Goal: Transaction & Acquisition: Book appointment/travel/reservation

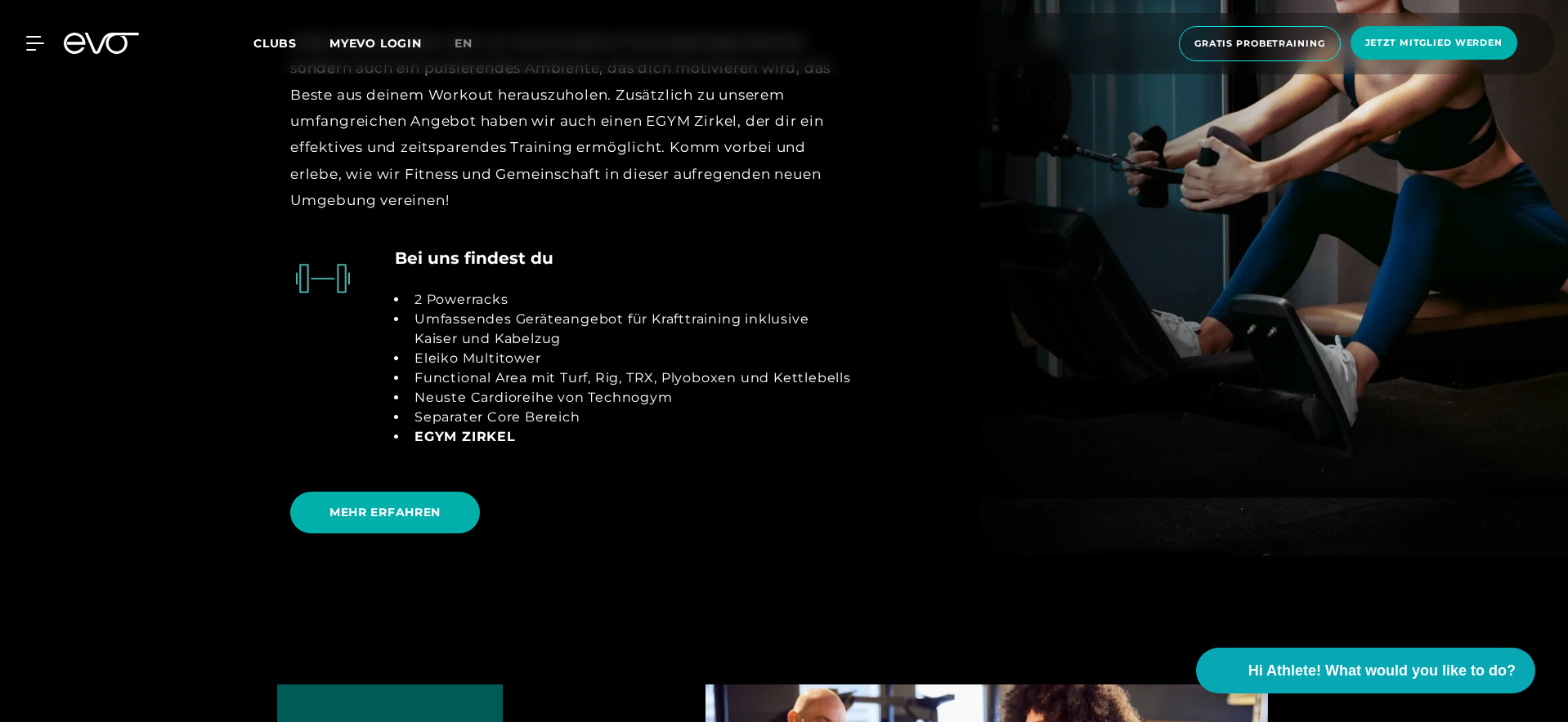
scroll to position [3138, 0]
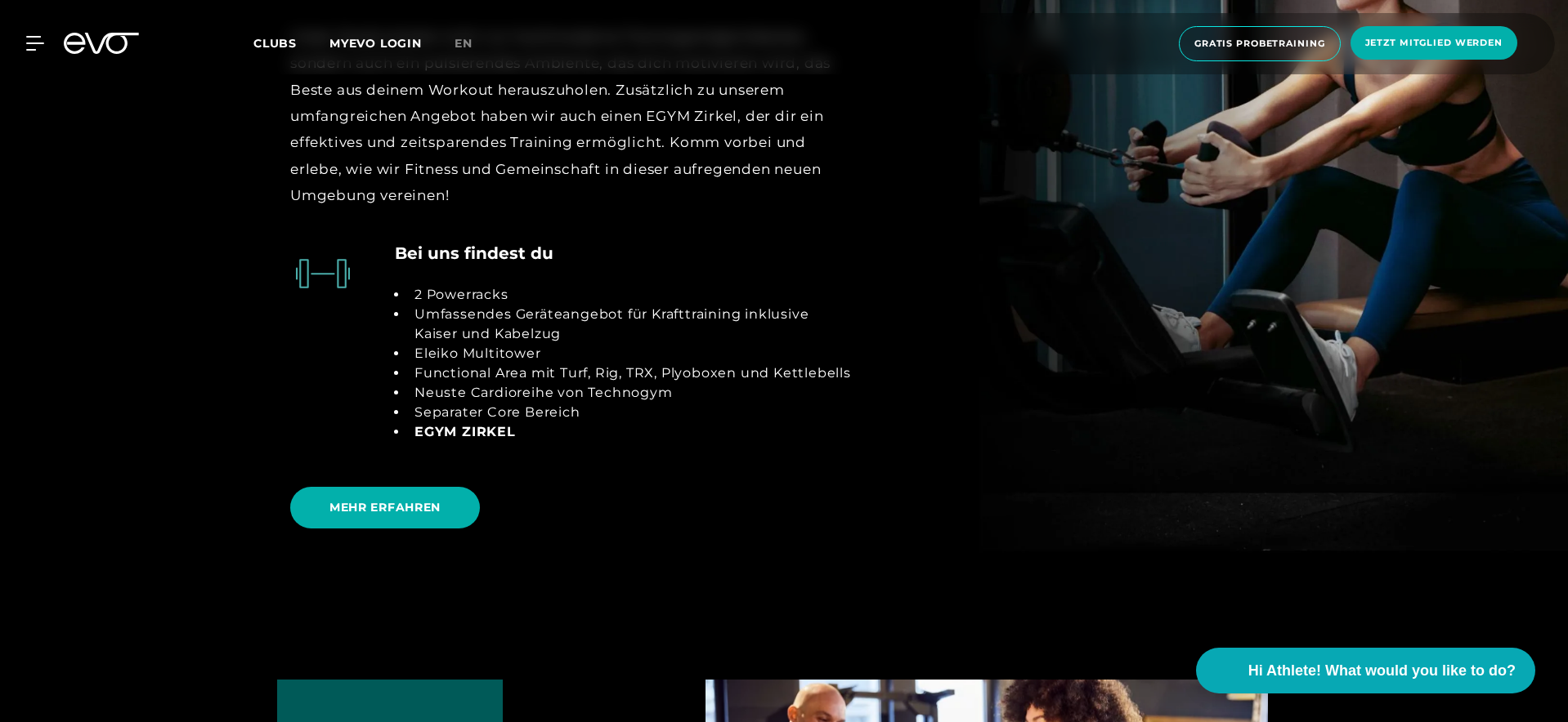
click at [101, 32] on div "MyEVO Login Über EVO Mitgliedschaften Probetraining TAGESPASS EVO Studios Düsse…" at bounding box center [784, 43] width 1561 height 61
click at [110, 40] on icon at bounding box center [101, 43] width 75 height 22
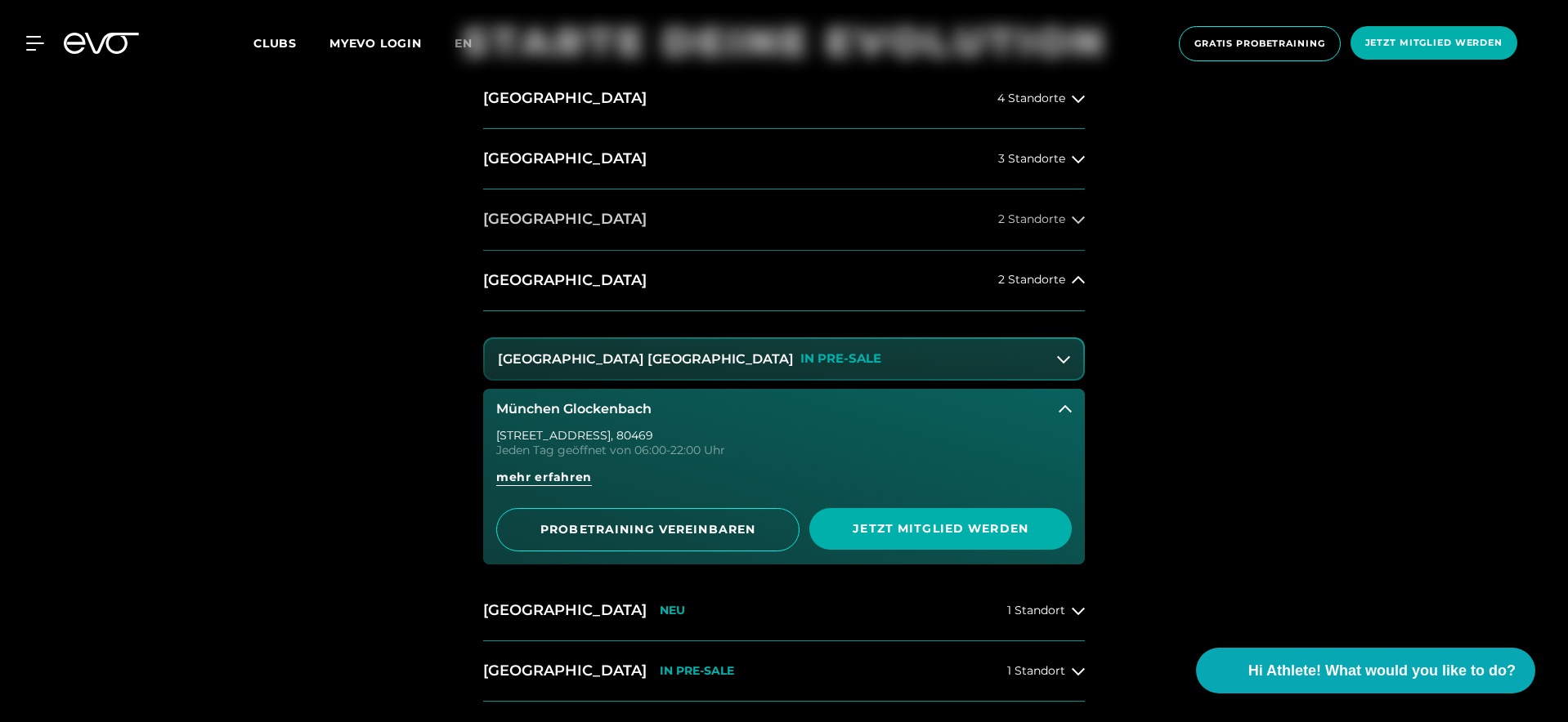
scroll to position [801, 0]
click at [693, 100] on button "Hamburg 4 Standorte" at bounding box center [784, 100] width 601 height 60
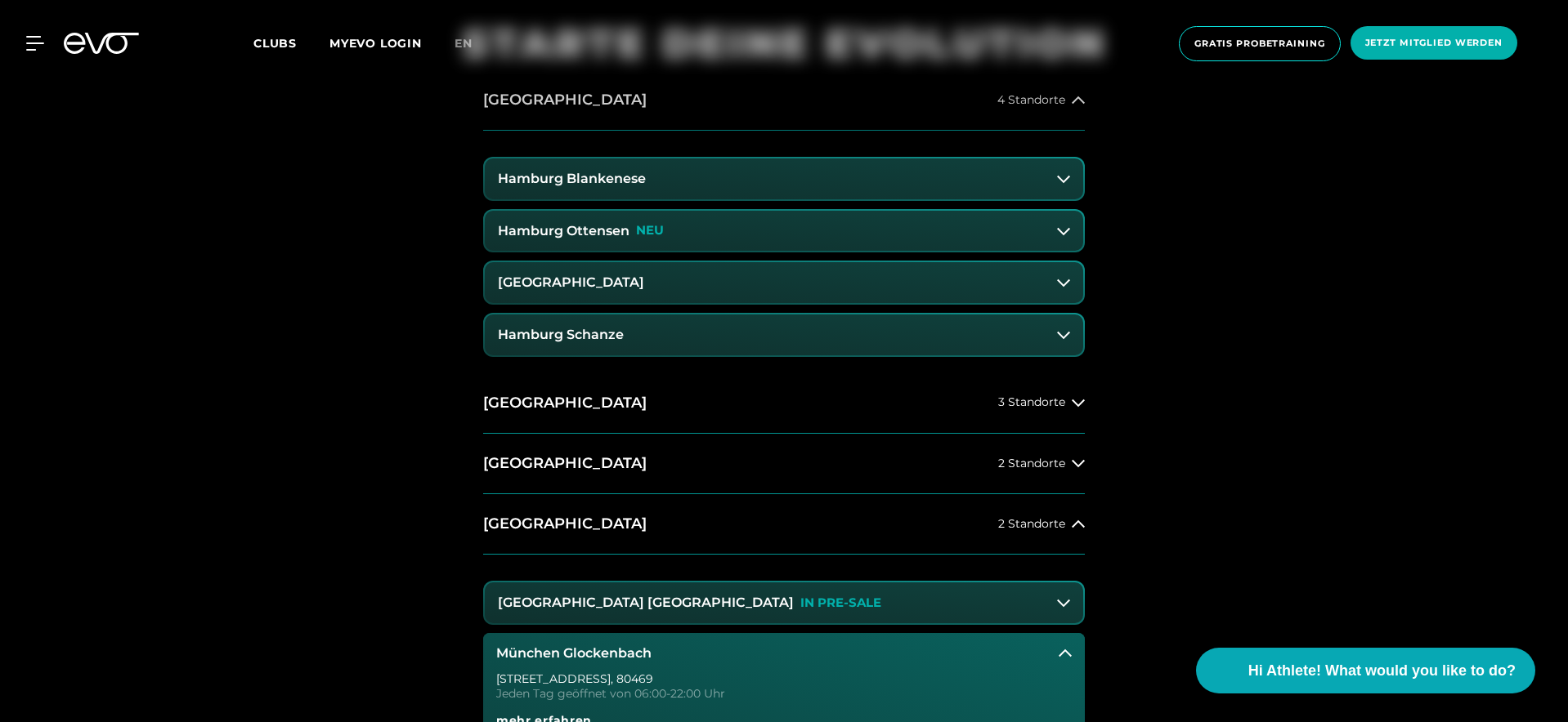
click at [693, 100] on button "Hamburg 4 Standorte" at bounding box center [784, 100] width 601 height 60
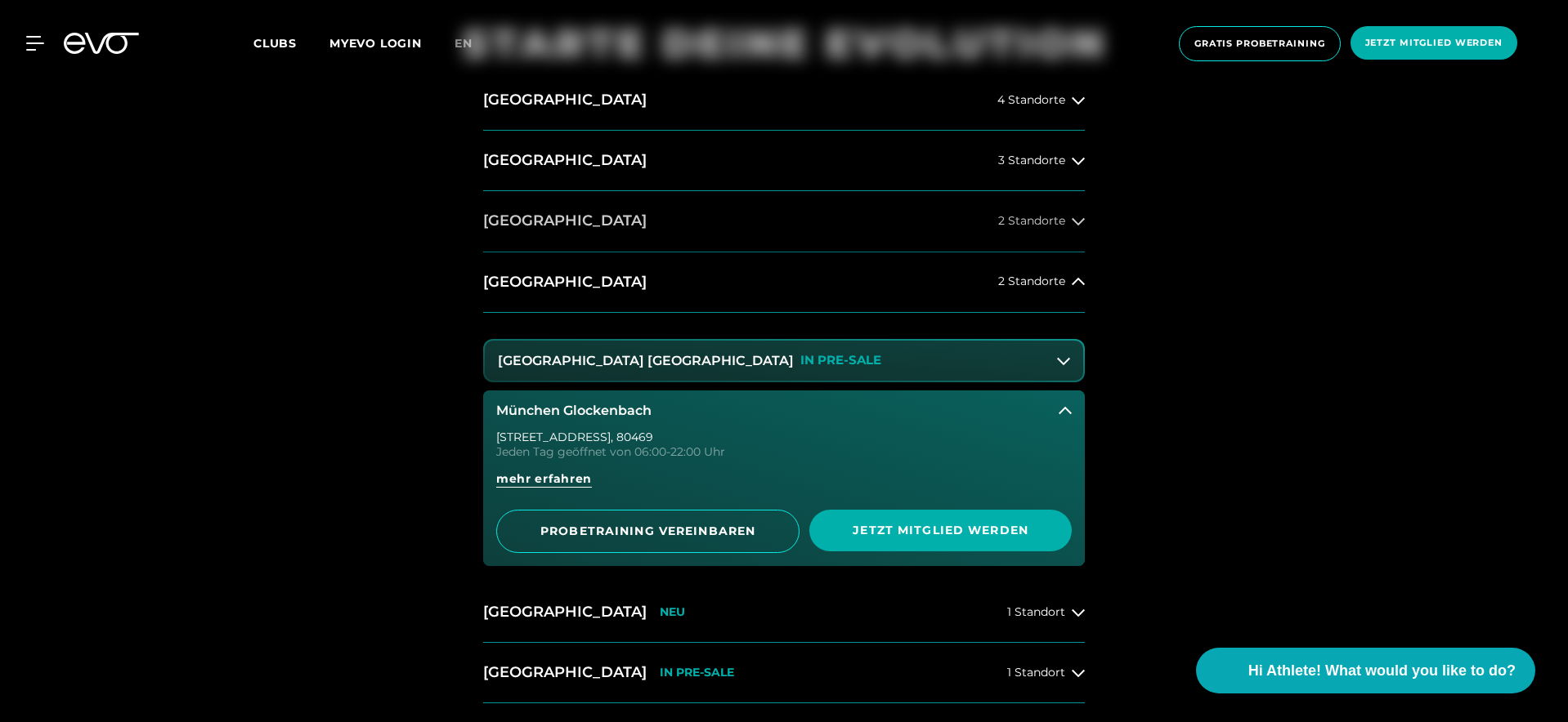
click at [691, 216] on button "Düsseldorf 2 Standorte" at bounding box center [784, 222] width 601 height 60
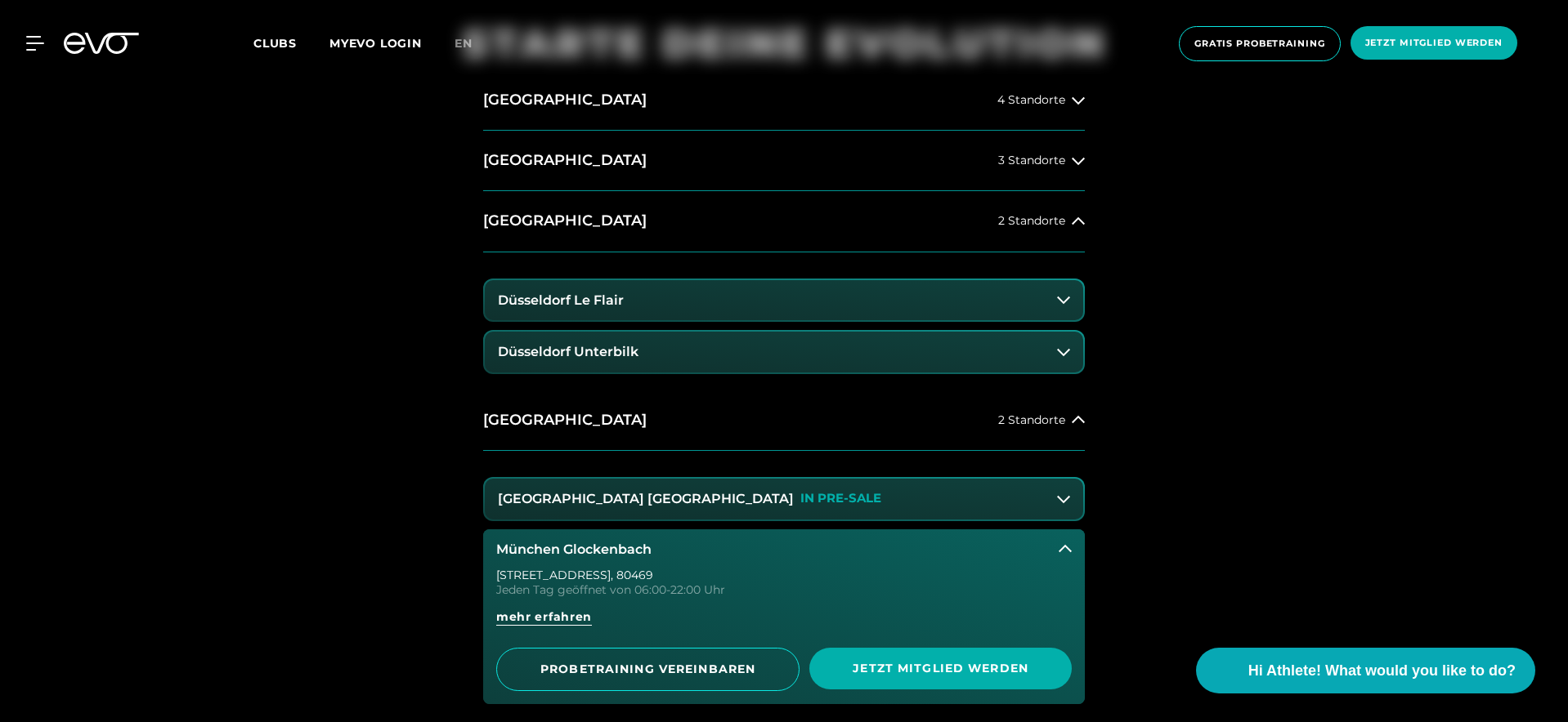
click at [711, 301] on button "Düsseldorf Le Flair" at bounding box center [784, 300] width 598 height 40
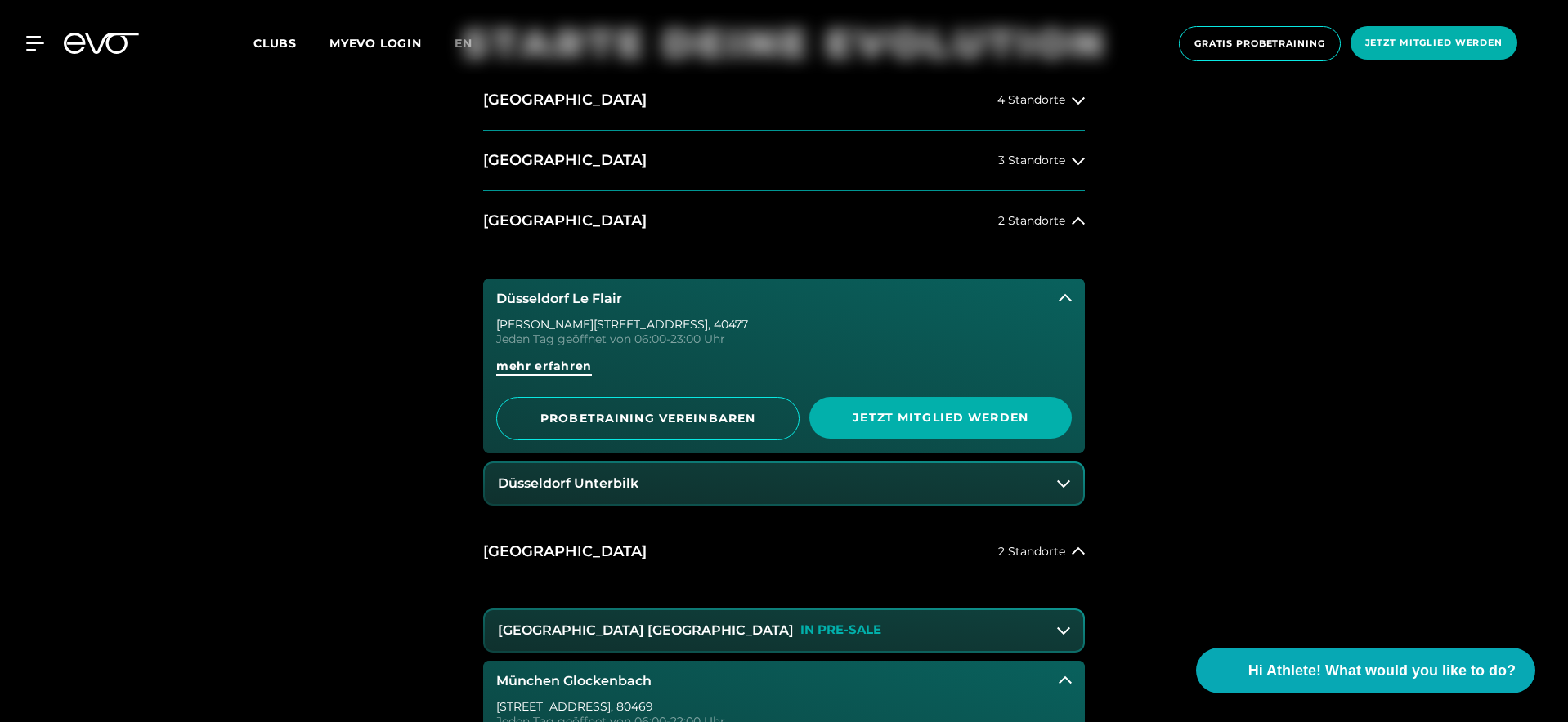
click at [538, 371] on span "mehr erfahren" at bounding box center [544, 366] width 96 height 17
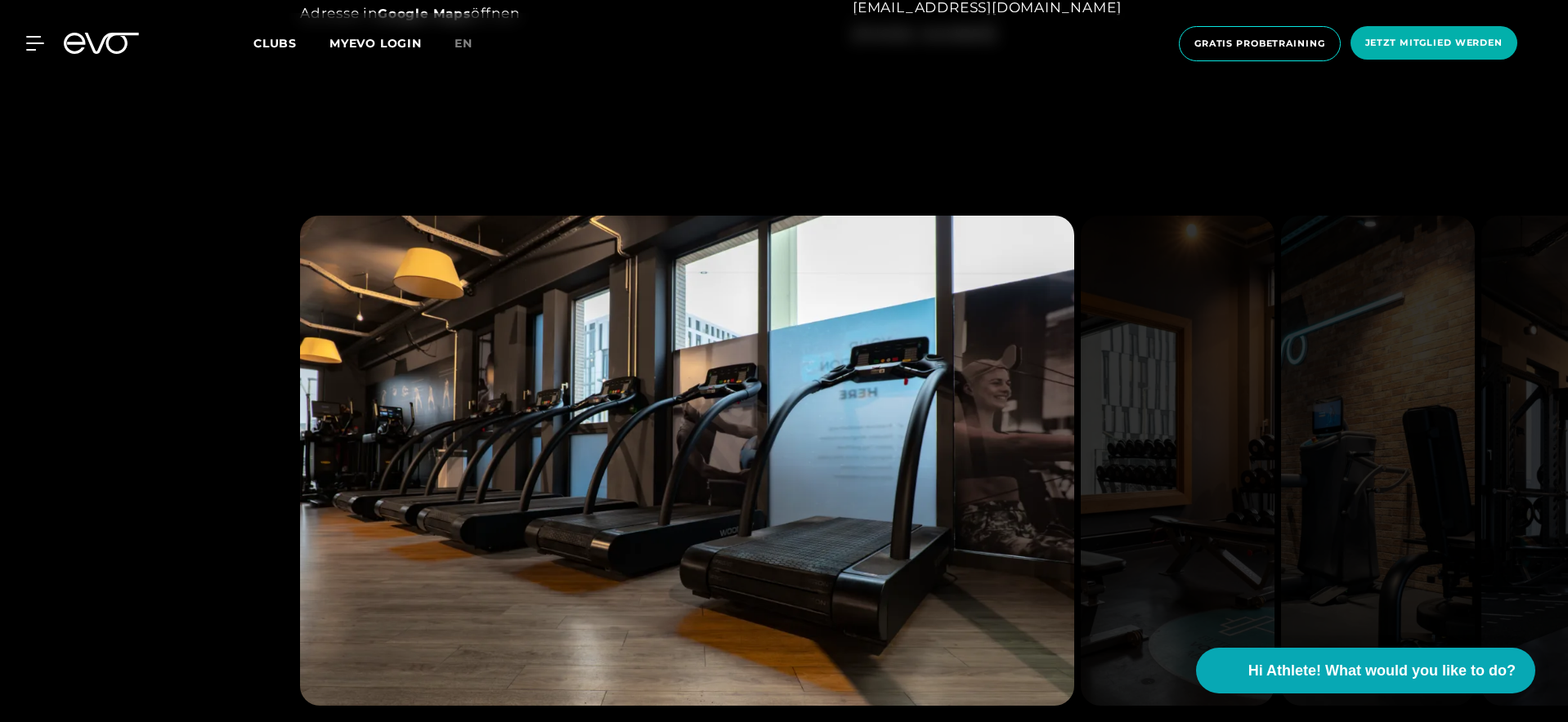
scroll to position [1459, 0]
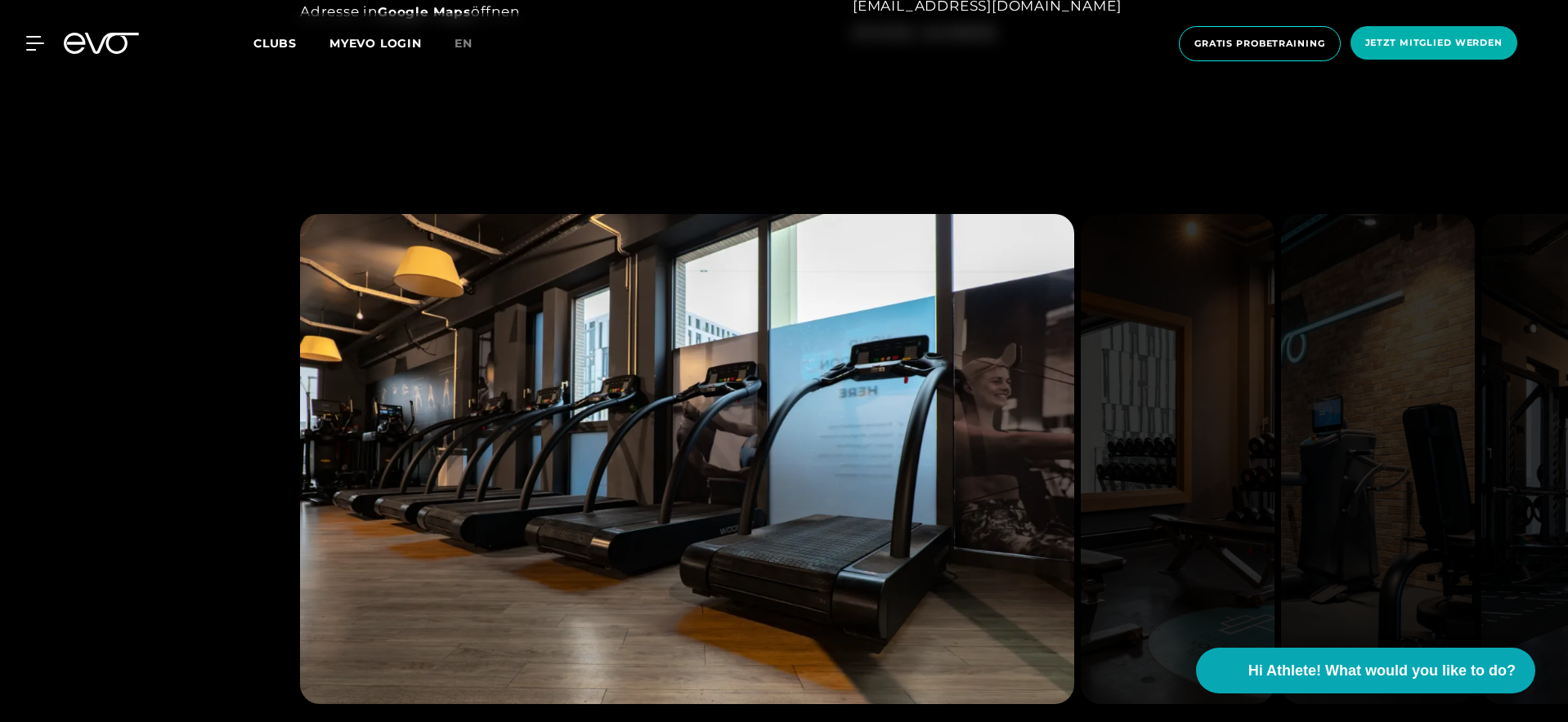
click at [91, 36] on icon at bounding box center [101, 43] width 75 height 22
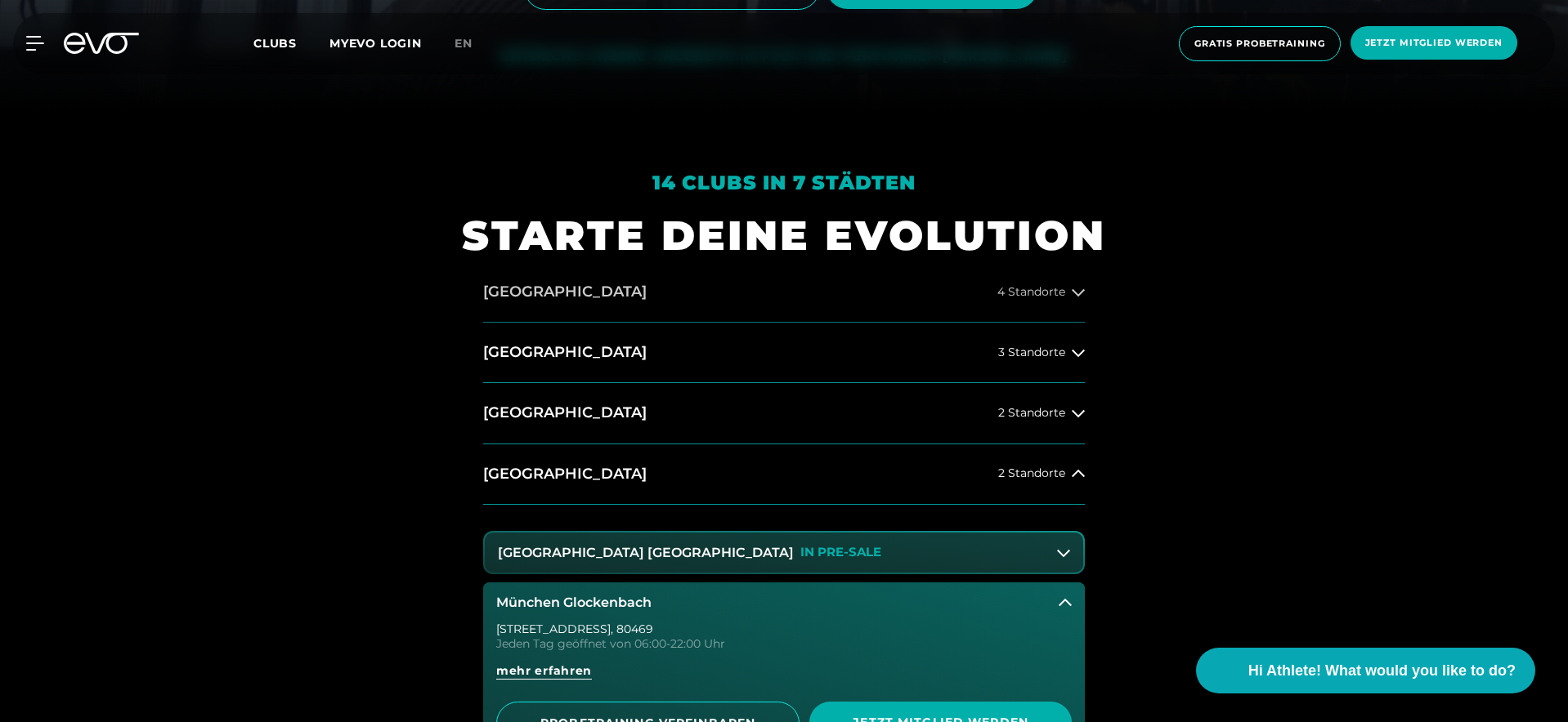
click at [734, 312] on button "Hamburg 4 Standorte" at bounding box center [784, 292] width 601 height 60
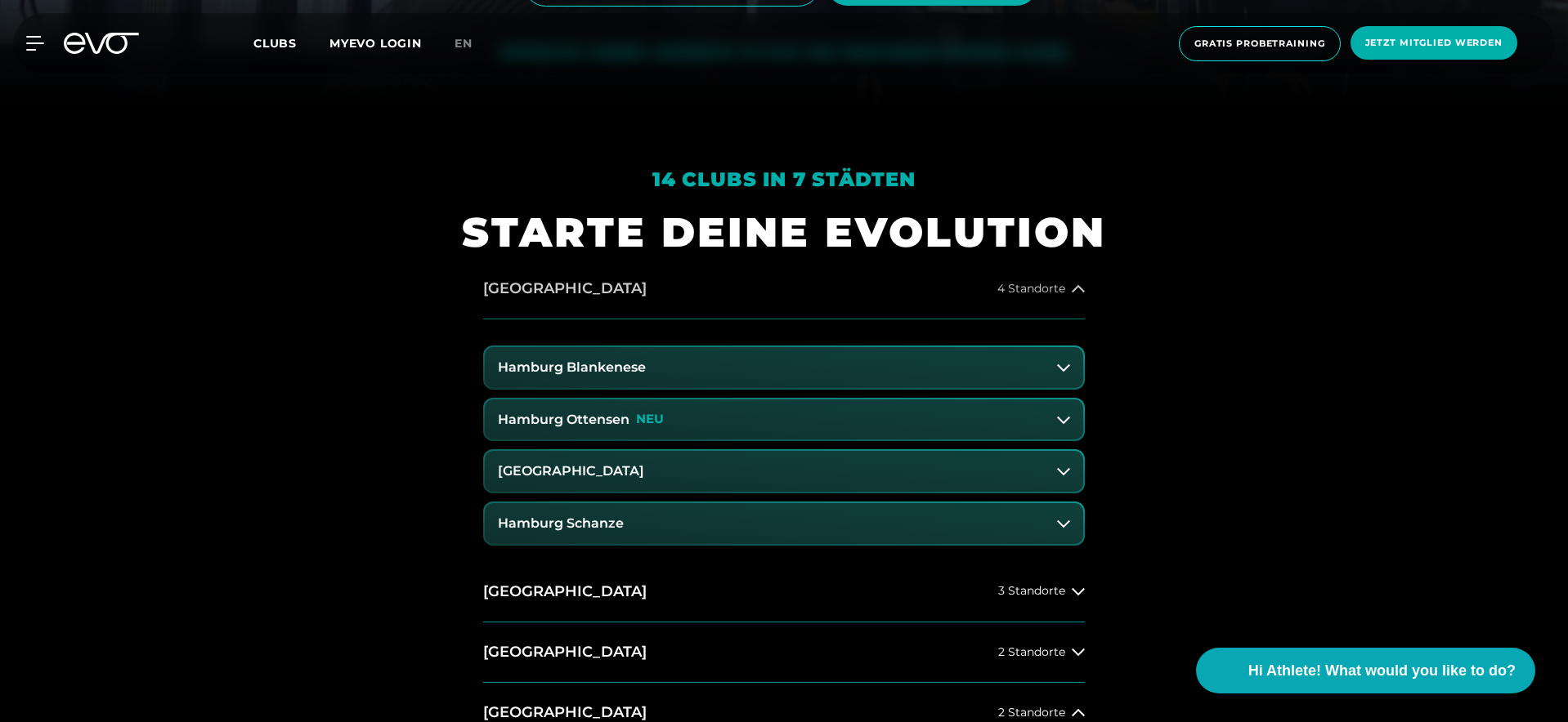
scroll to position [613, 0]
click at [735, 285] on button "Hamburg 4 Standorte" at bounding box center [784, 288] width 601 height 60
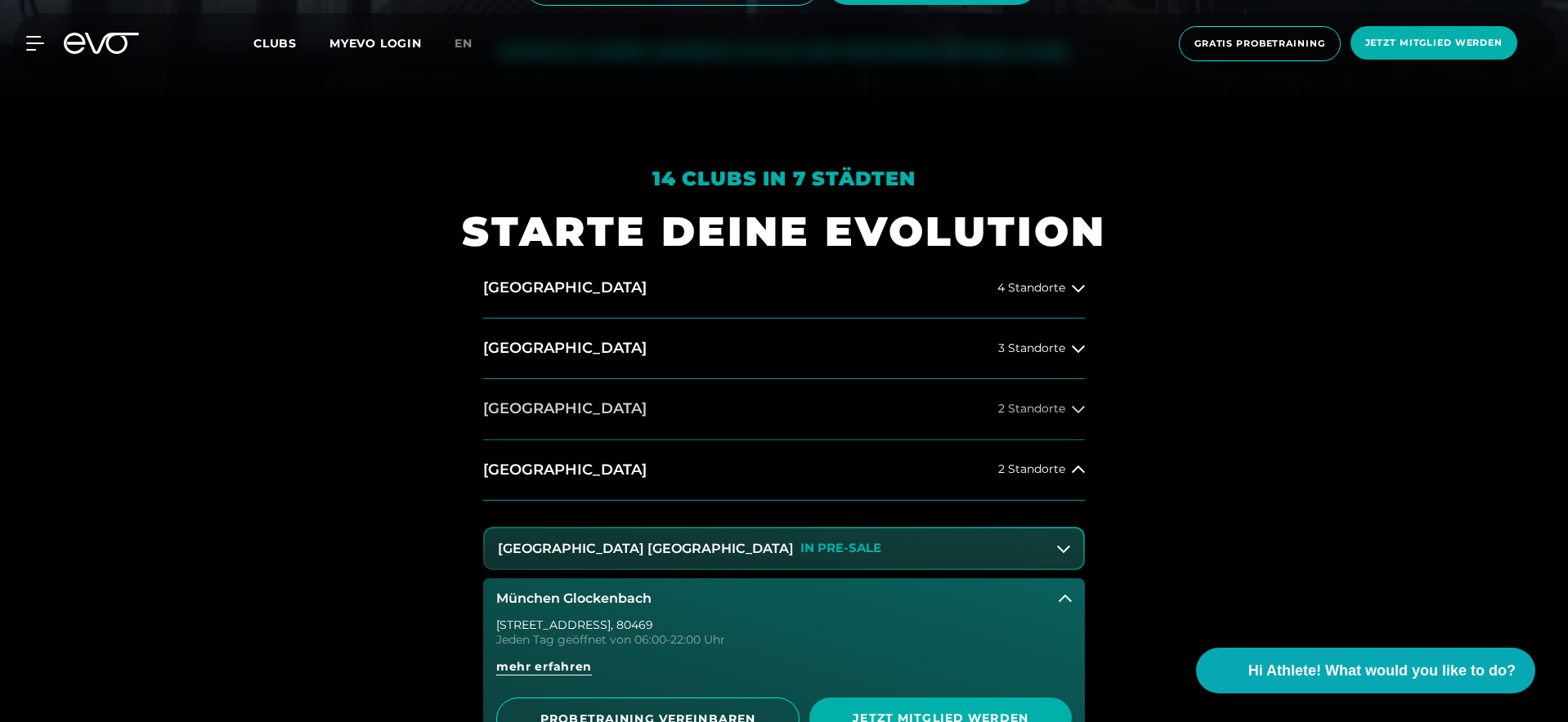
click at [722, 382] on button "Düsseldorf 2 Standorte" at bounding box center [784, 409] width 601 height 60
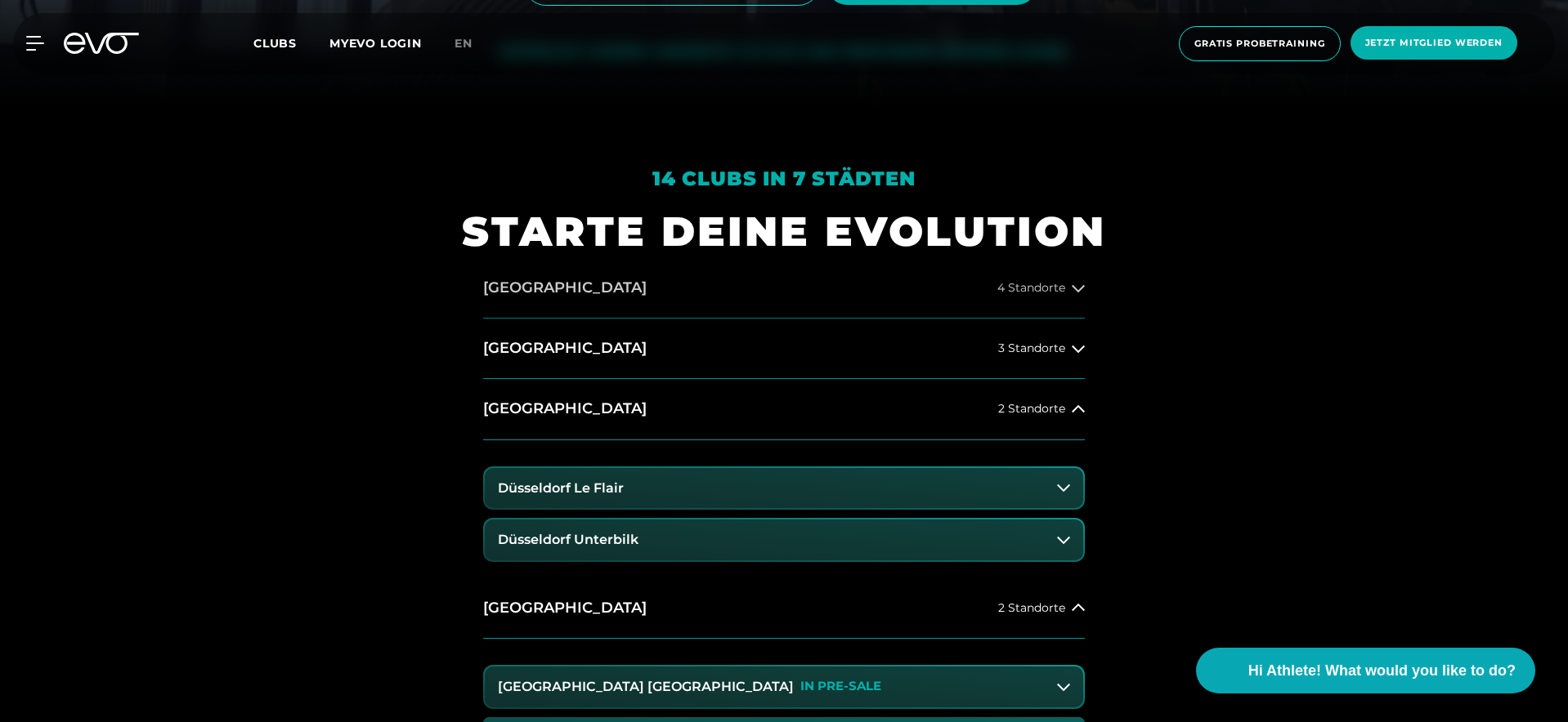
click at [731, 279] on button "Hamburg 4 Standorte" at bounding box center [784, 288] width 601 height 60
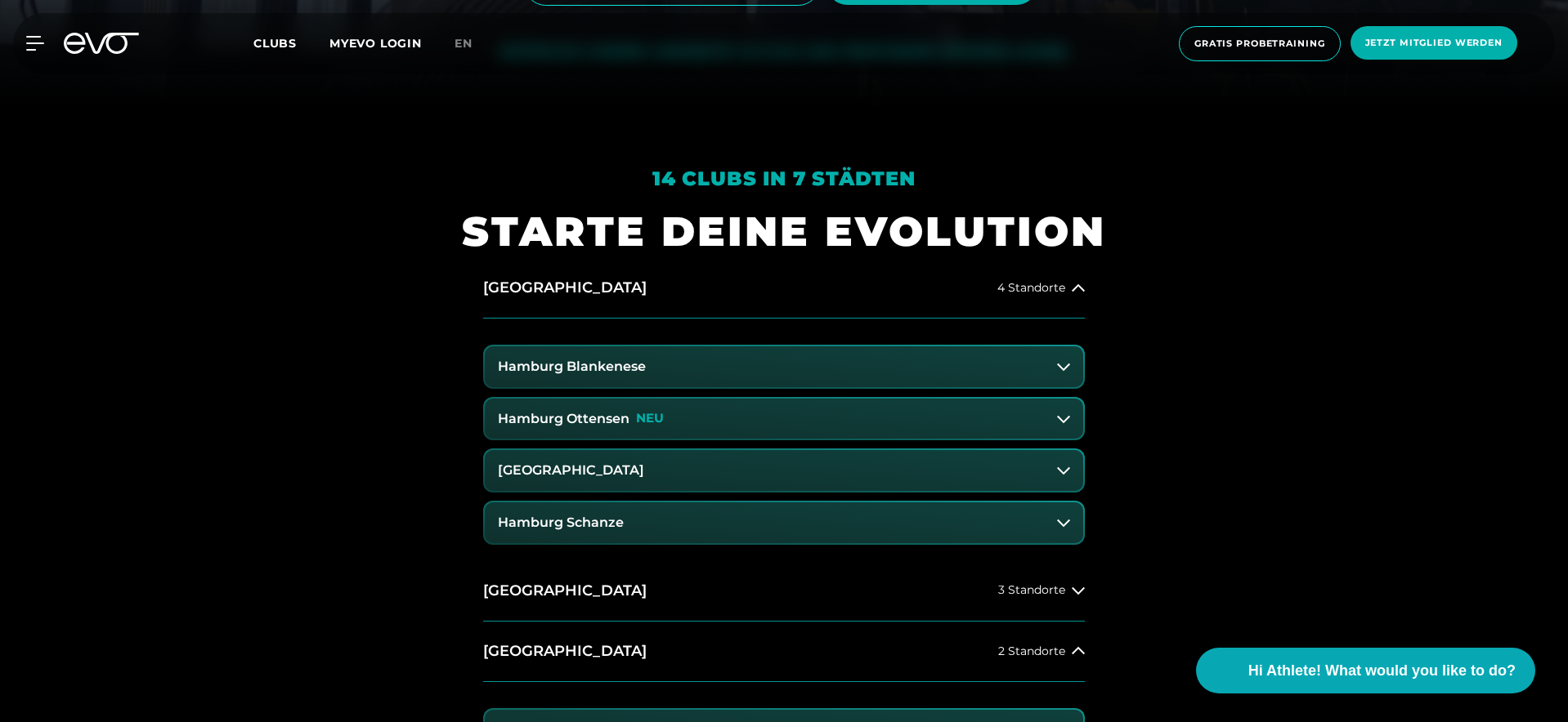
click at [720, 521] on button "Hamburg Schanze" at bounding box center [784, 522] width 598 height 40
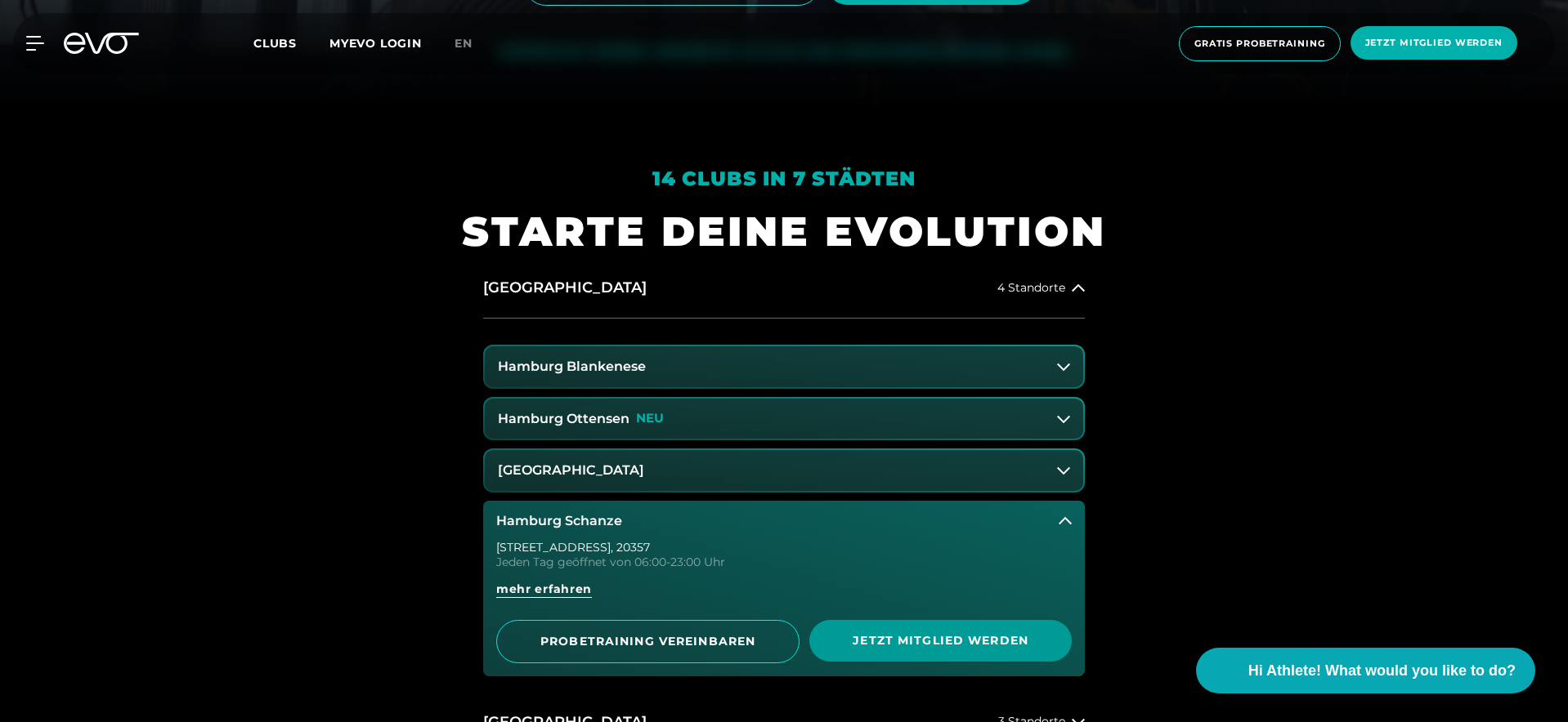
click at [908, 646] on span "Jetzt Mitglied werden" at bounding box center [940, 640] width 184 height 17
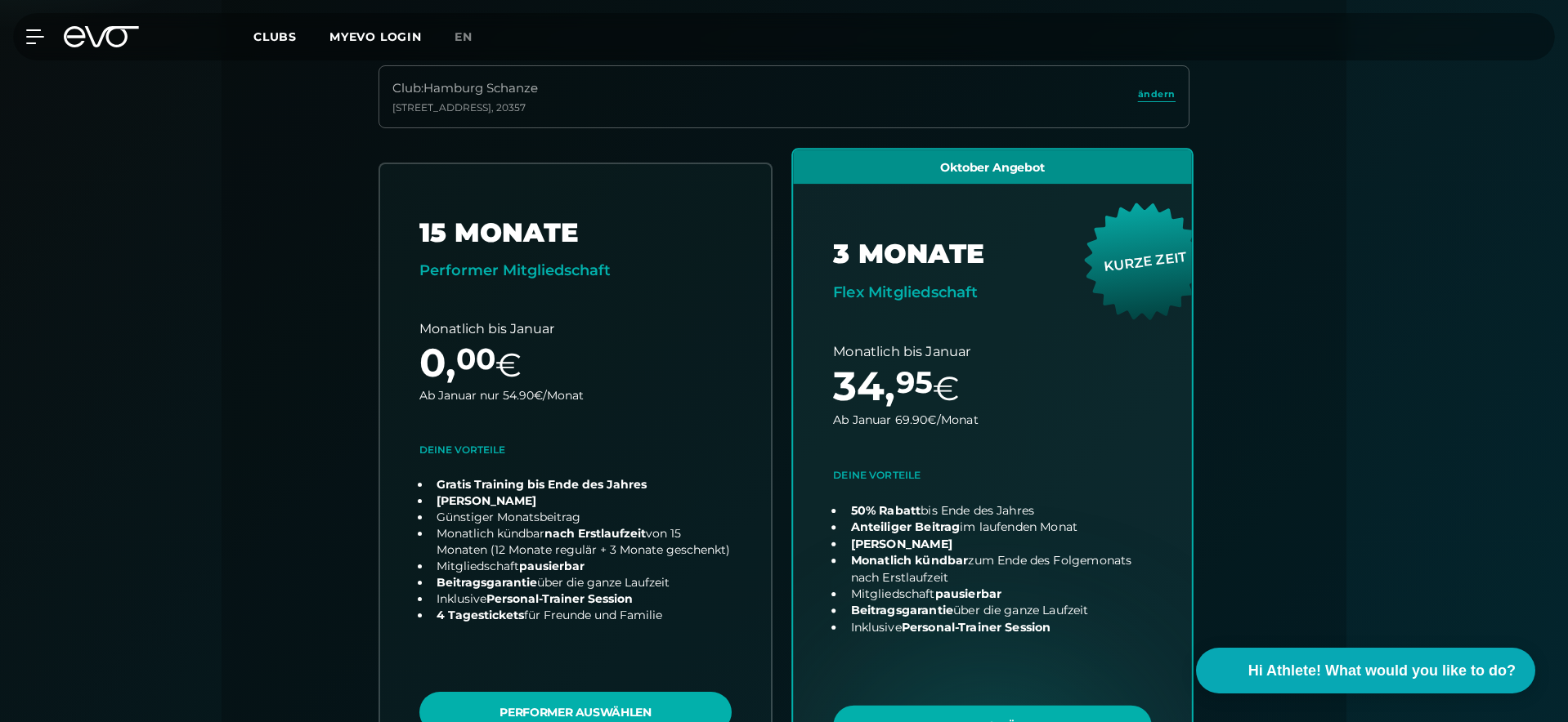
scroll to position [429, 0]
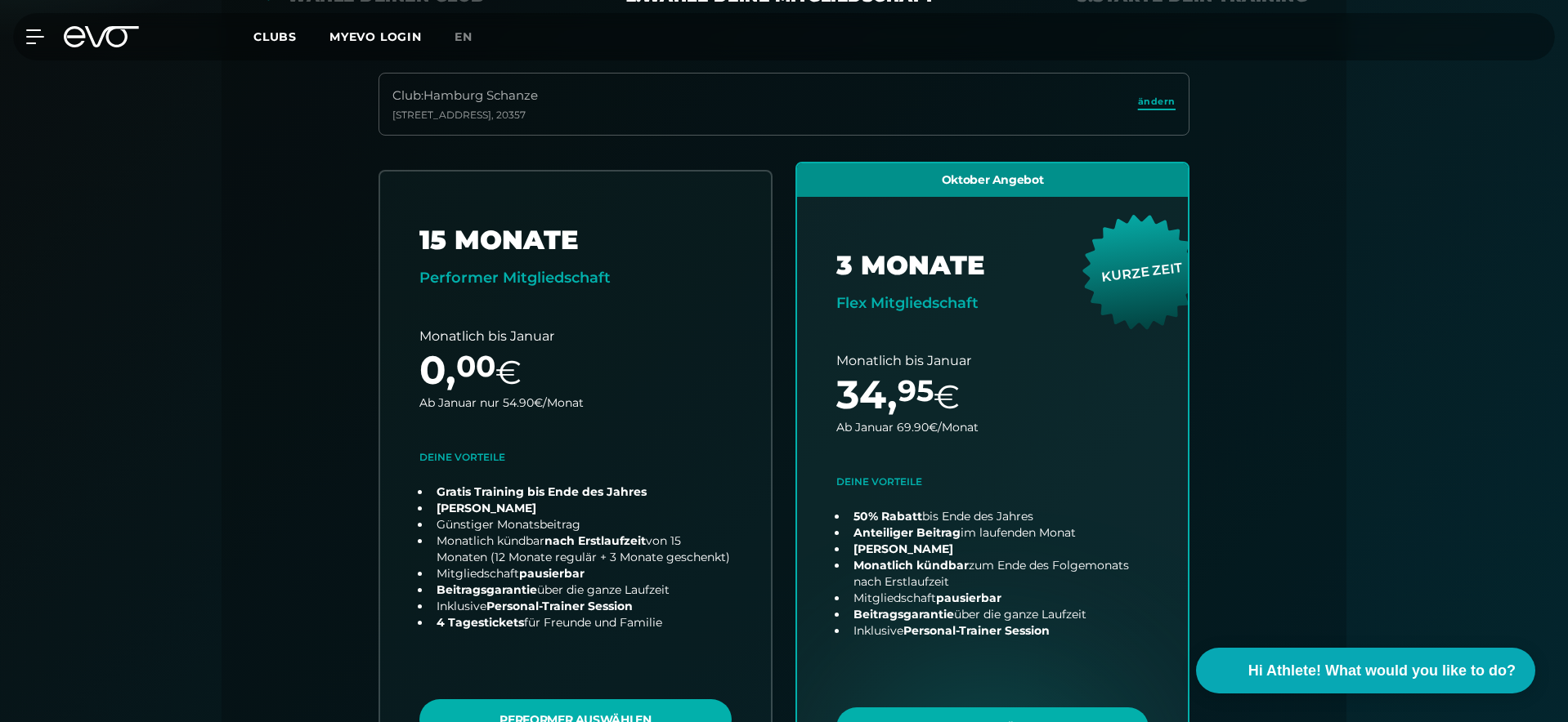
click at [1164, 98] on span "ändern" at bounding box center [1157, 101] width 38 height 14
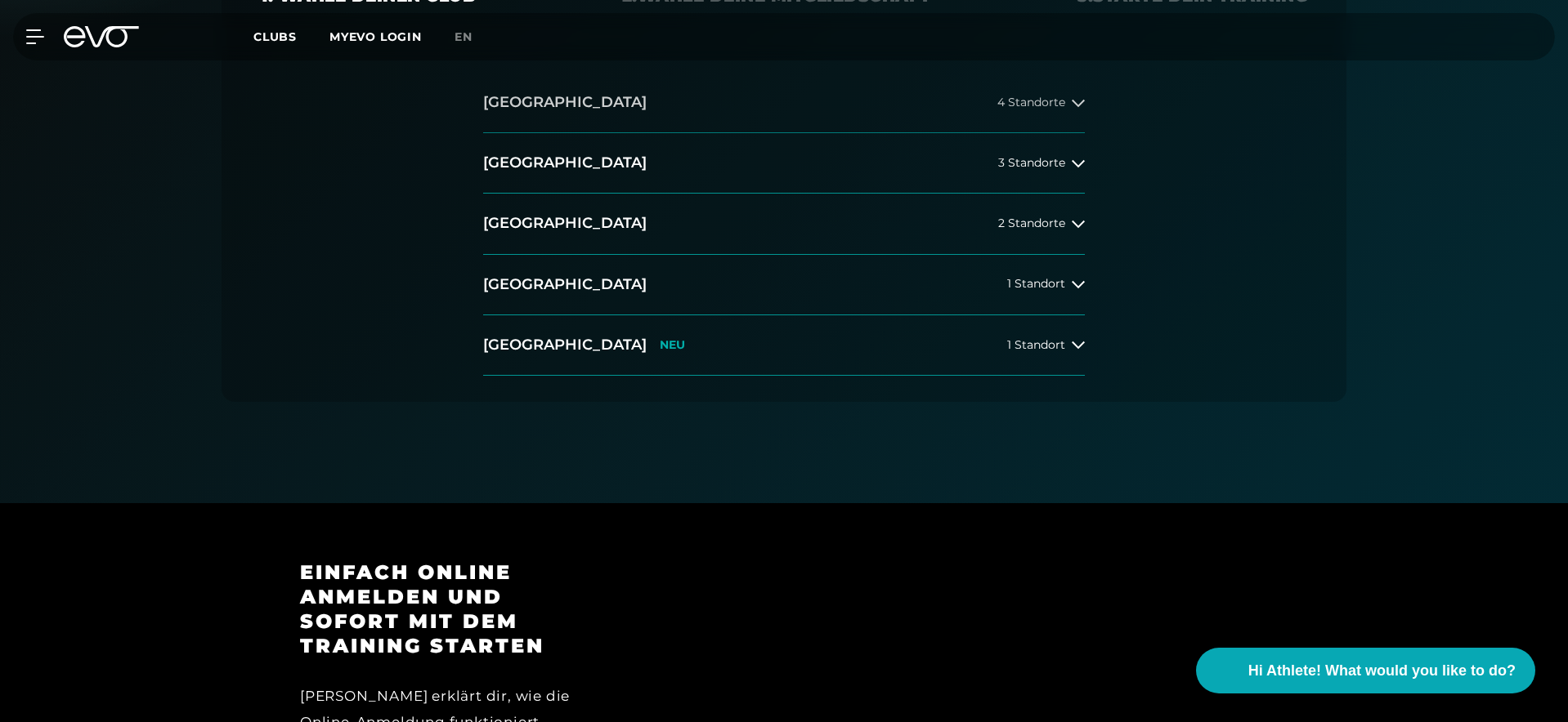
click at [824, 122] on button "Hamburg 4 Standorte" at bounding box center [784, 102] width 601 height 60
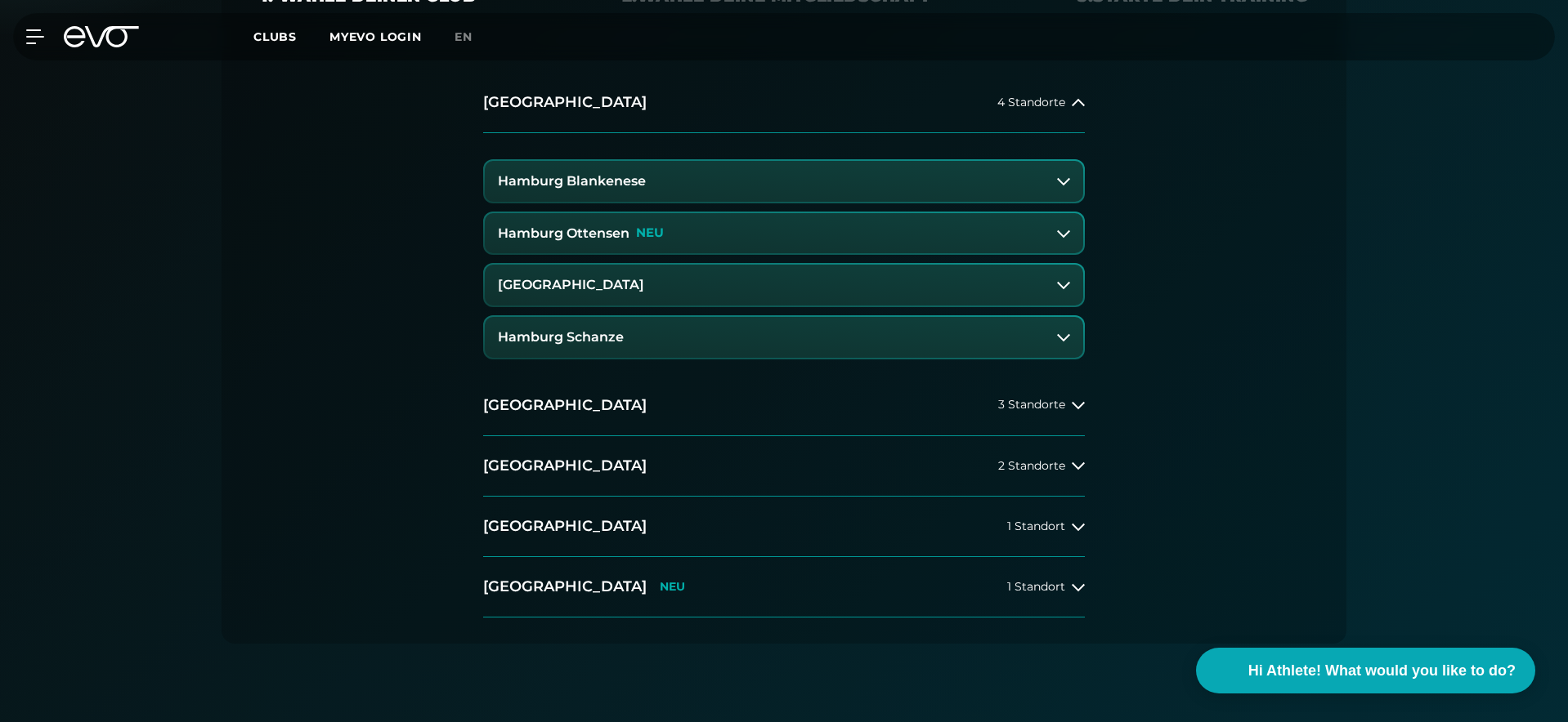
click at [813, 179] on button "Hamburg Blankenese" at bounding box center [784, 180] width 598 height 40
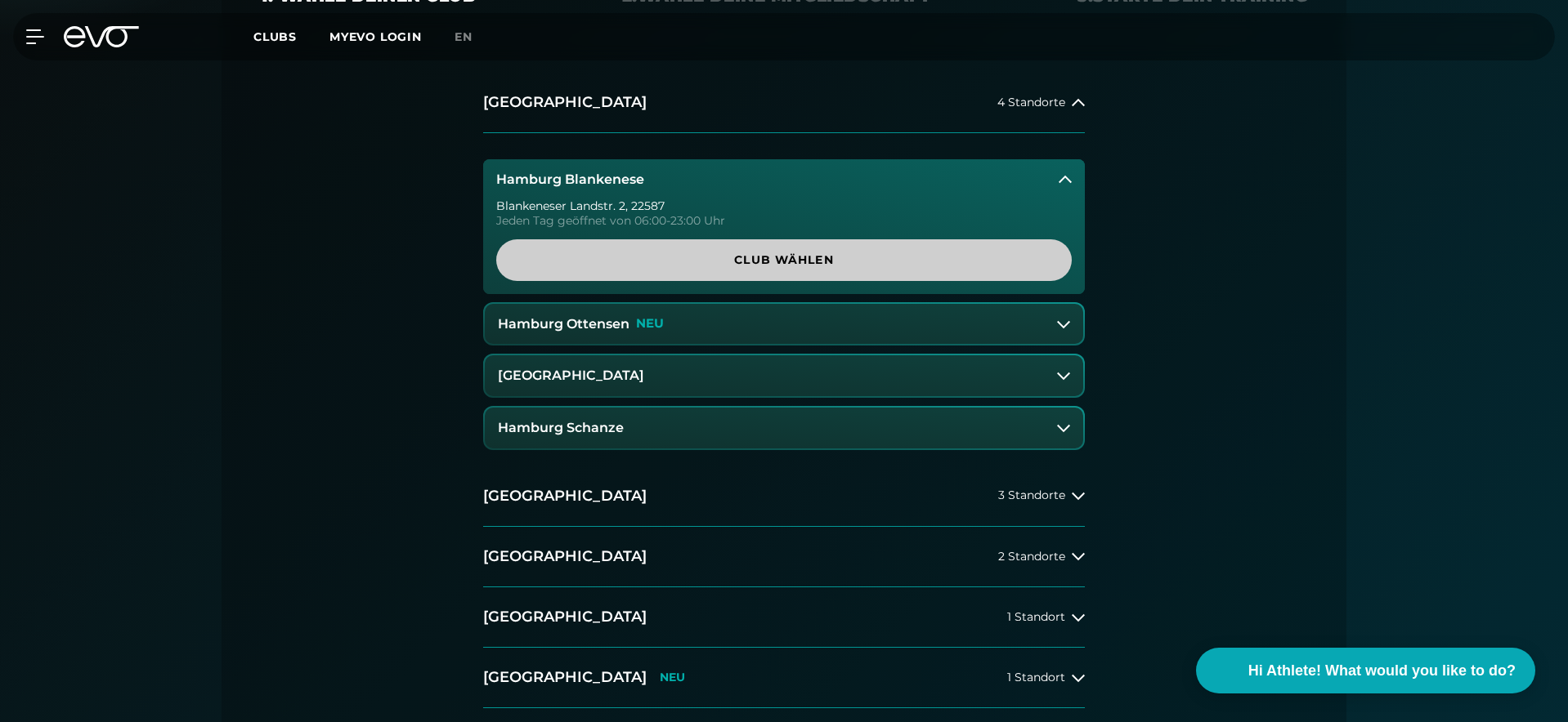
click at [810, 246] on span "Club wählen" at bounding box center [784, 260] width 575 height 41
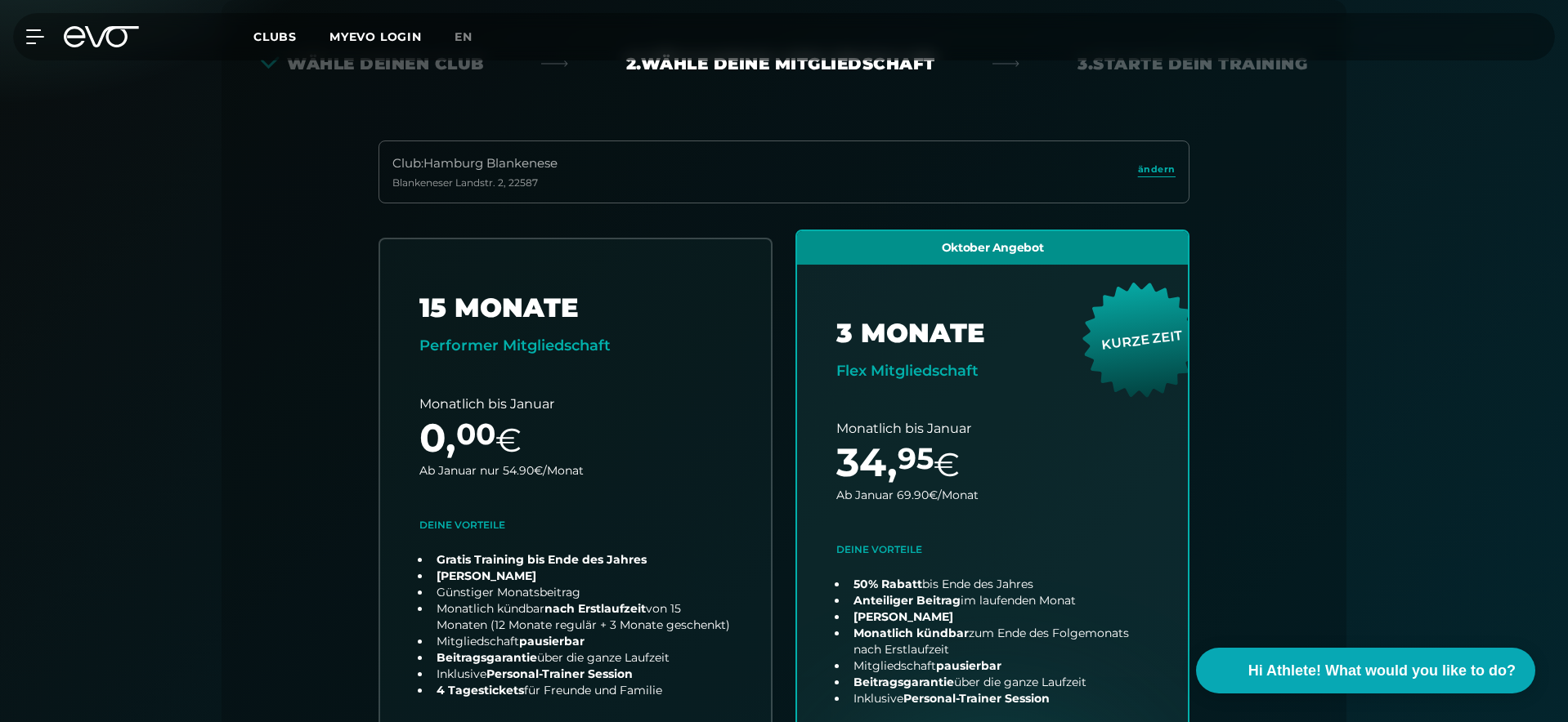
click at [858, 152] on div "Club : Hamburg Blankenese Blankeneser Landstr. 2 , 22587 ändern" at bounding box center [784, 172] width 811 height 63
click at [1171, 168] on span "ändern" at bounding box center [1157, 169] width 38 height 14
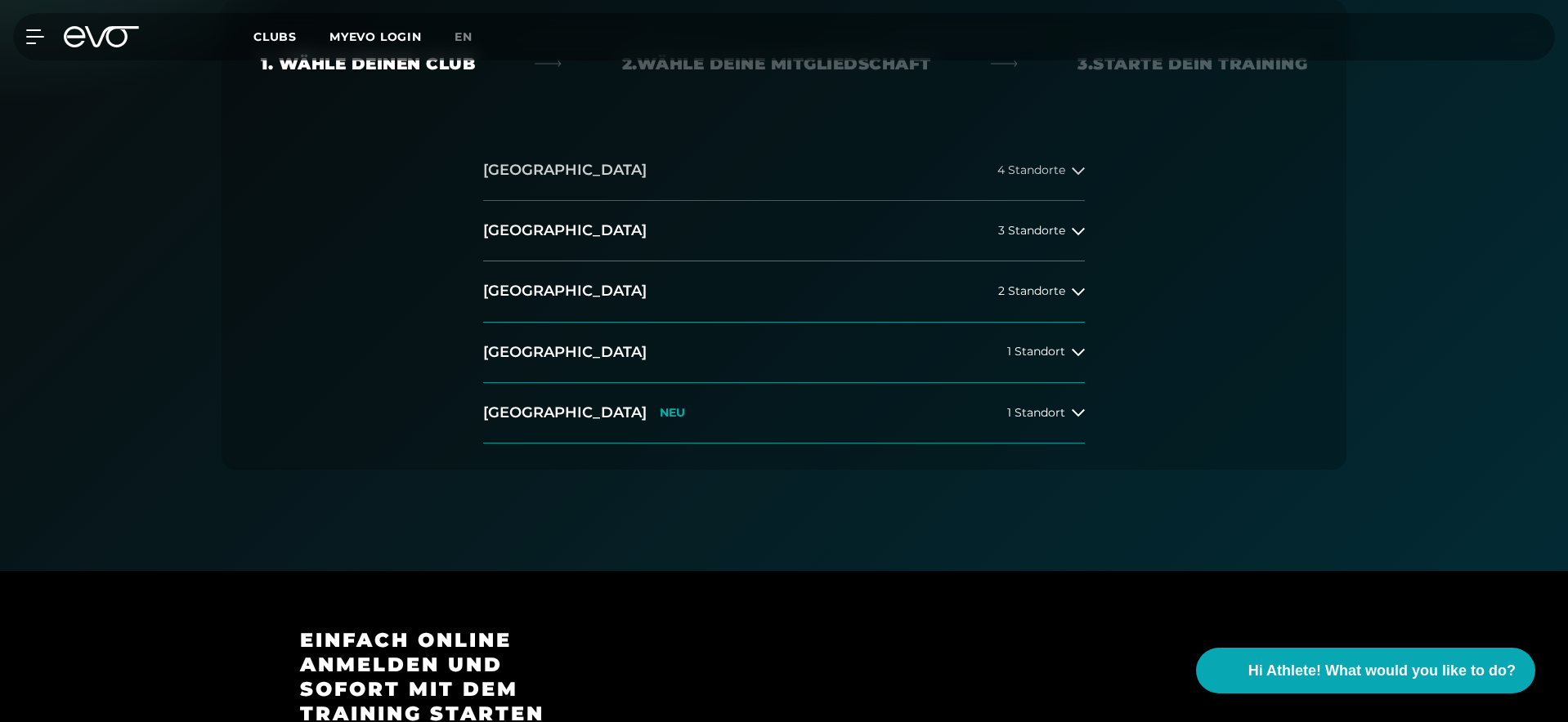
click at [768, 170] on button "Hamburg 4 Standorte" at bounding box center [784, 171] width 601 height 60
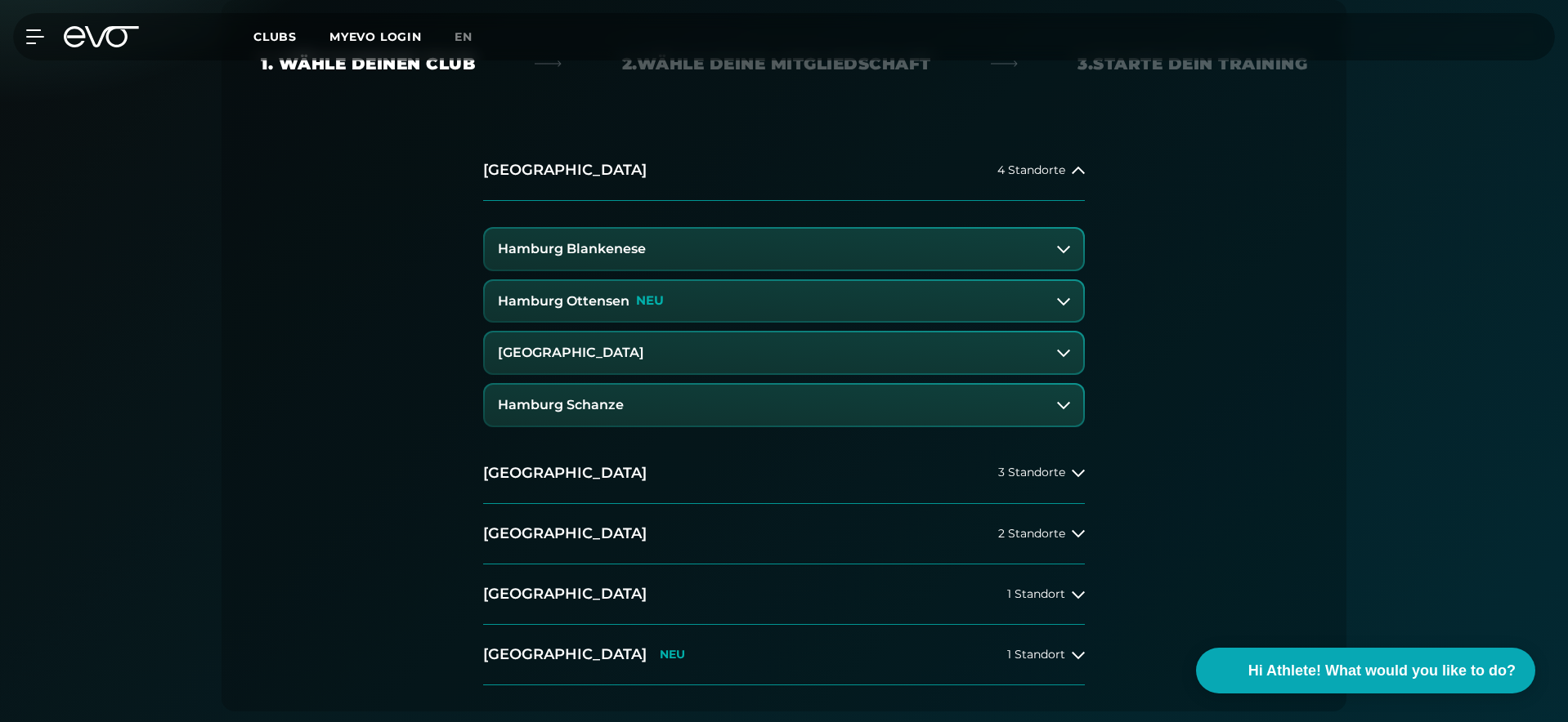
click at [781, 305] on button "Hamburg Ottensen NEU" at bounding box center [784, 300] width 598 height 40
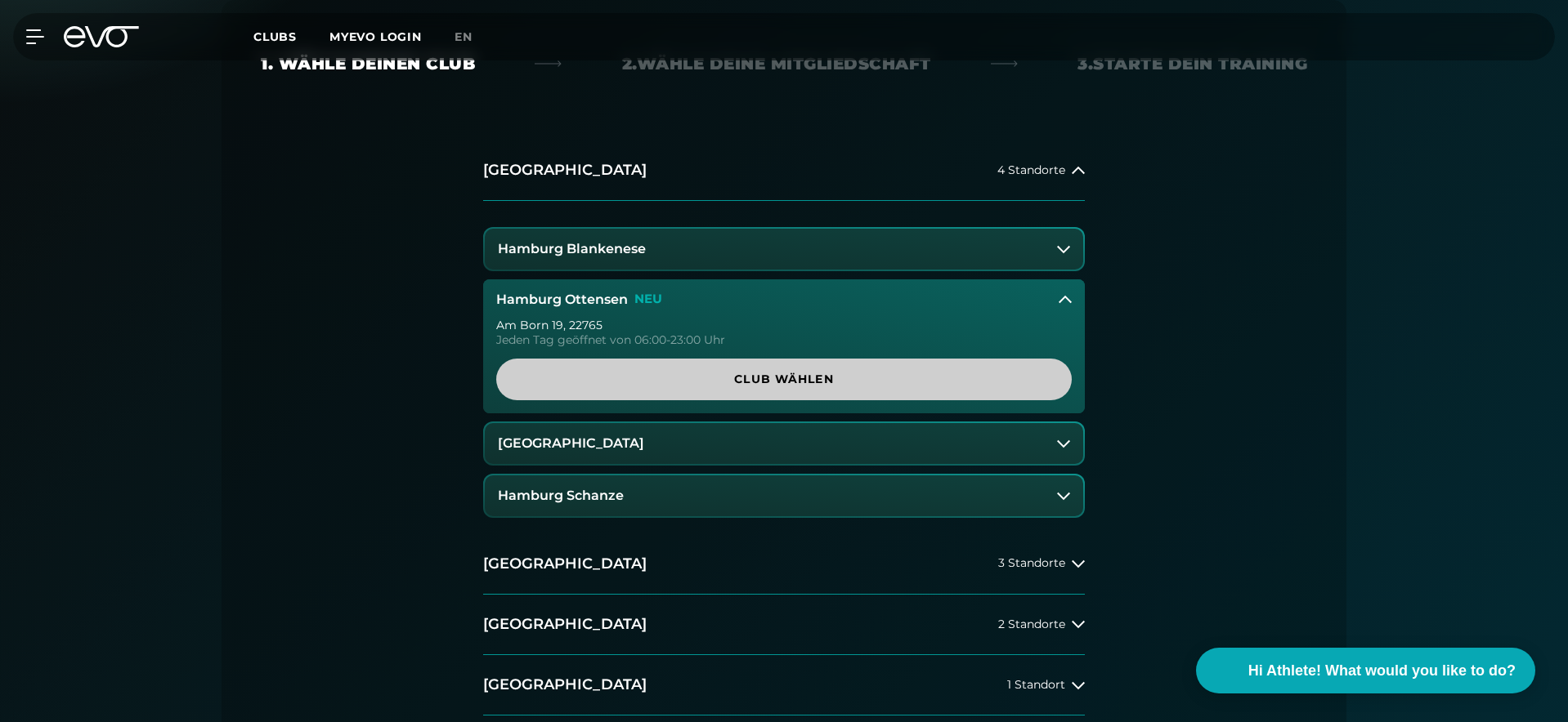
click at [803, 367] on span "Club wählen" at bounding box center [784, 379] width 575 height 41
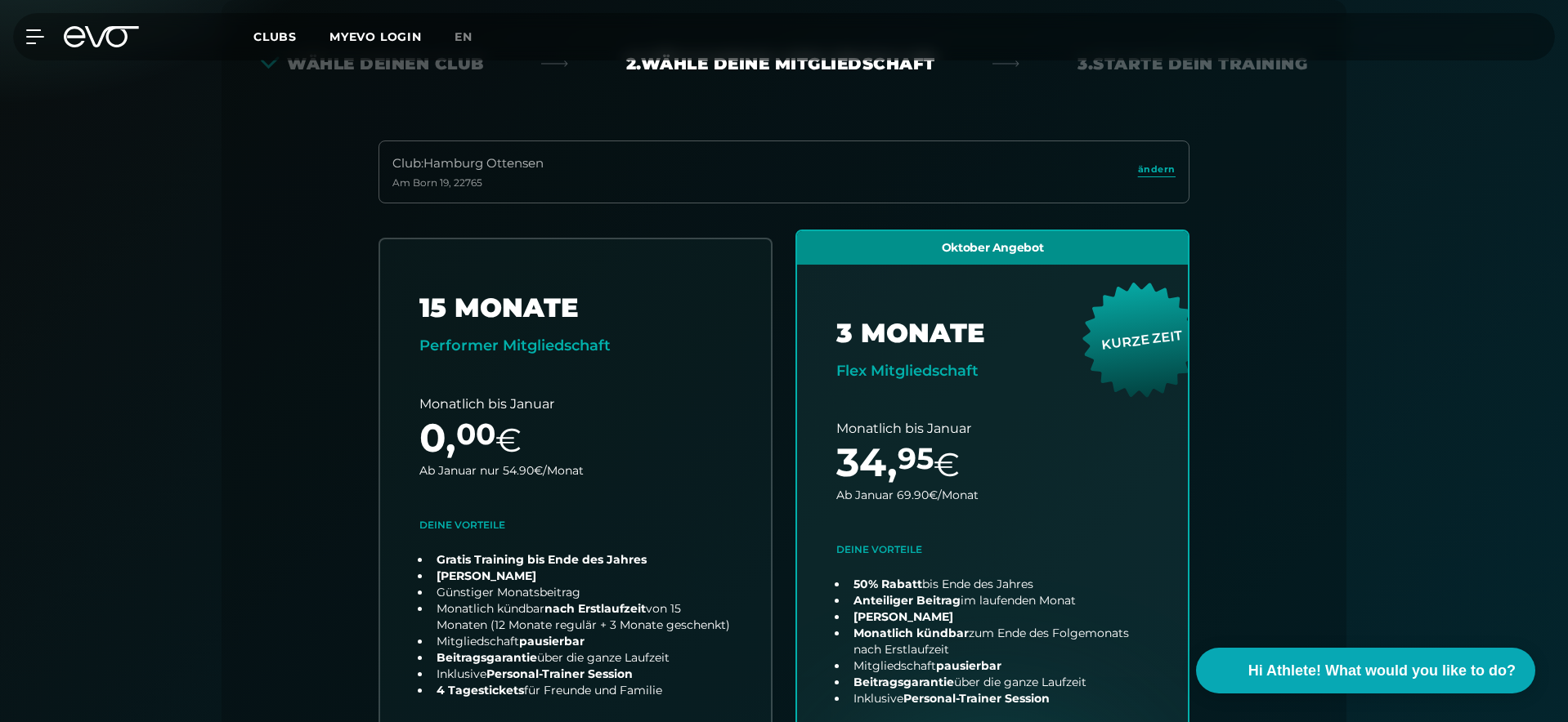
click at [895, 162] on div "Club : Hamburg Ottensen Am Born 19 , 22765 ändern" at bounding box center [784, 172] width 811 height 63
click at [1191, 171] on div "Club : Hamburg Ottensen Am Born 19 , 22765 ändern" at bounding box center [784, 172] width 837 height 63
drag, startPoint x: 1166, startPoint y: 173, endPoint x: 1152, endPoint y: 180, distance: 15.7
click at [1166, 173] on span "ändern" at bounding box center [1157, 169] width 38 height 14
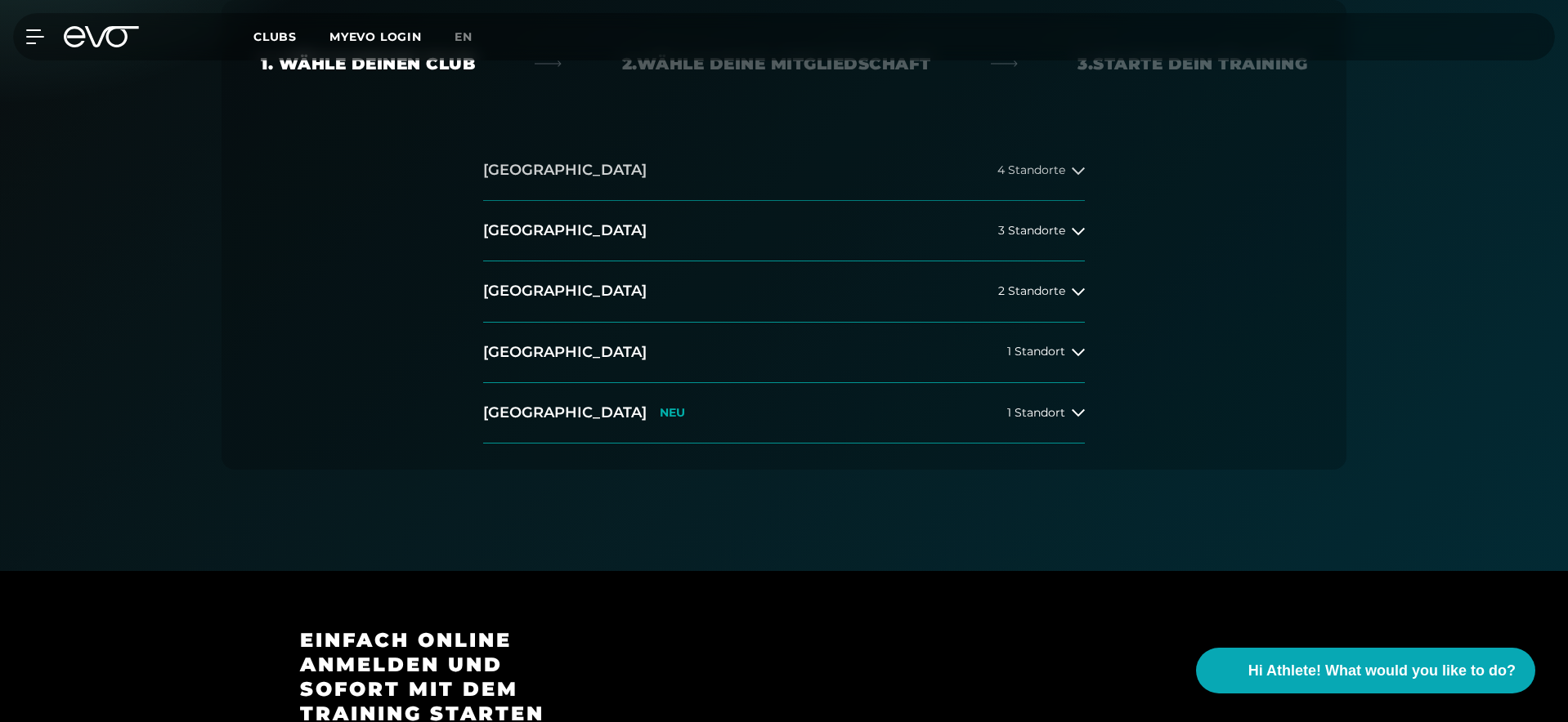
click at [865, 182] on button "Hamburg 4 Standorte" at bounding box center [784, 171] width 601 height 60
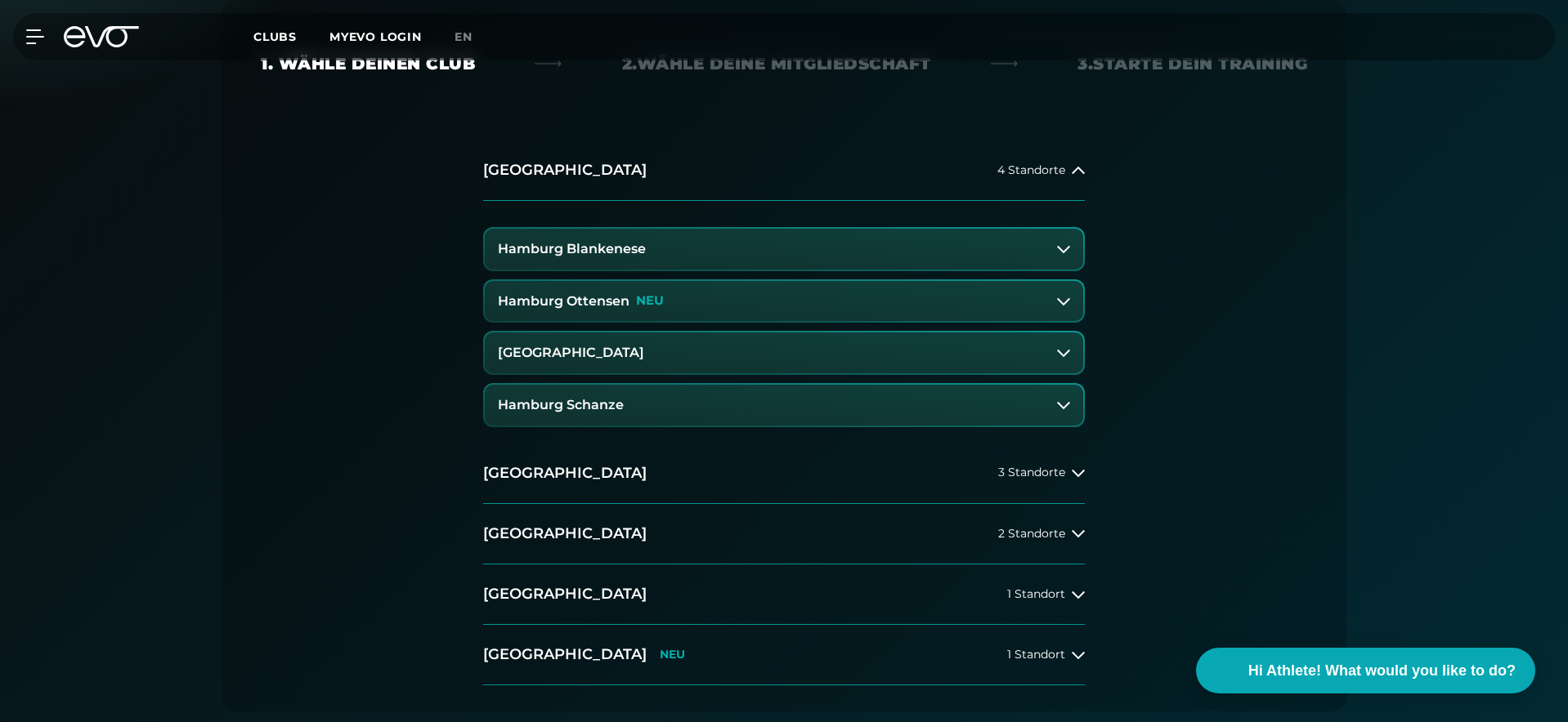
click at [846, 404] on button "Hamburg Schanze" at bounding box center [784, 405] width 598 height 40
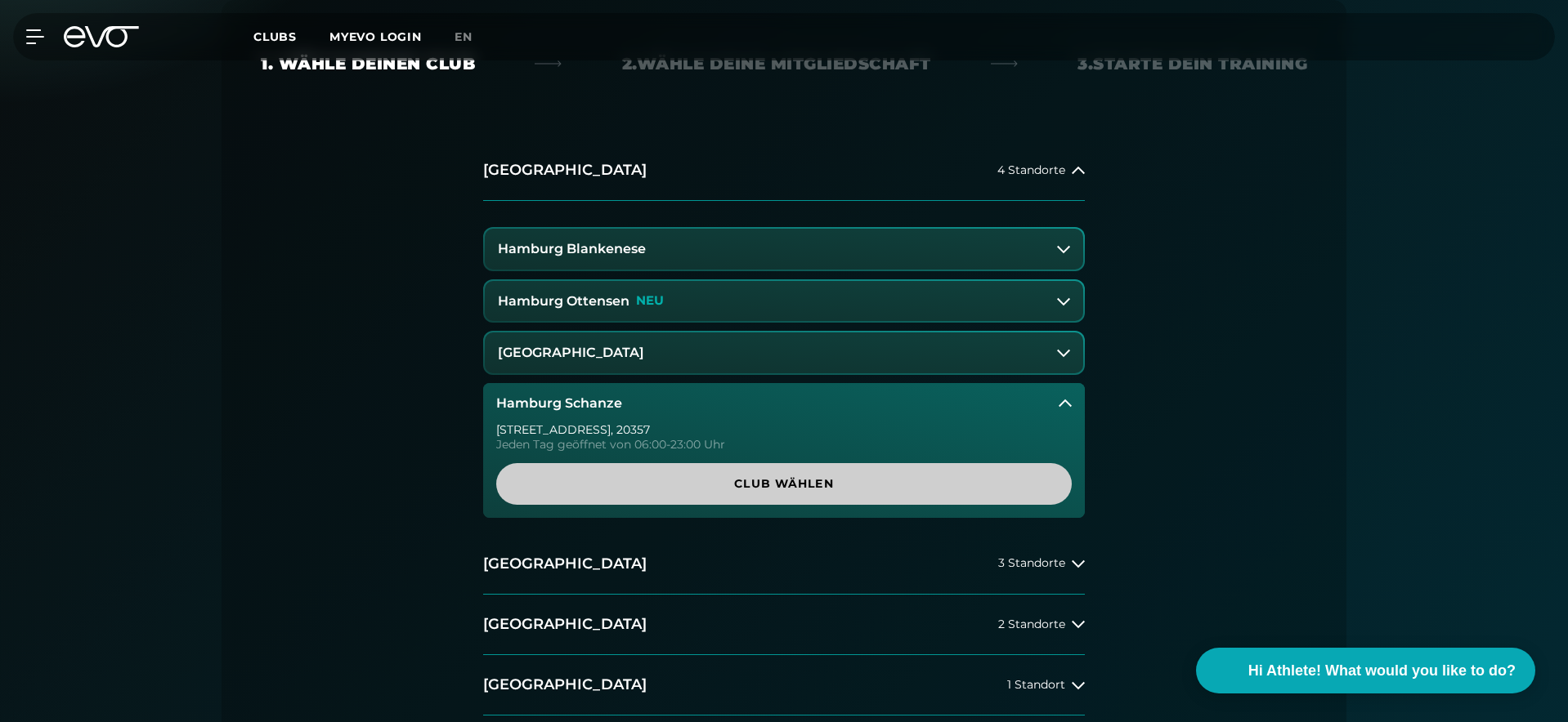
click at [849, 478] on span "Club wählen" at bounding box center [784, 484] width 497 height 17
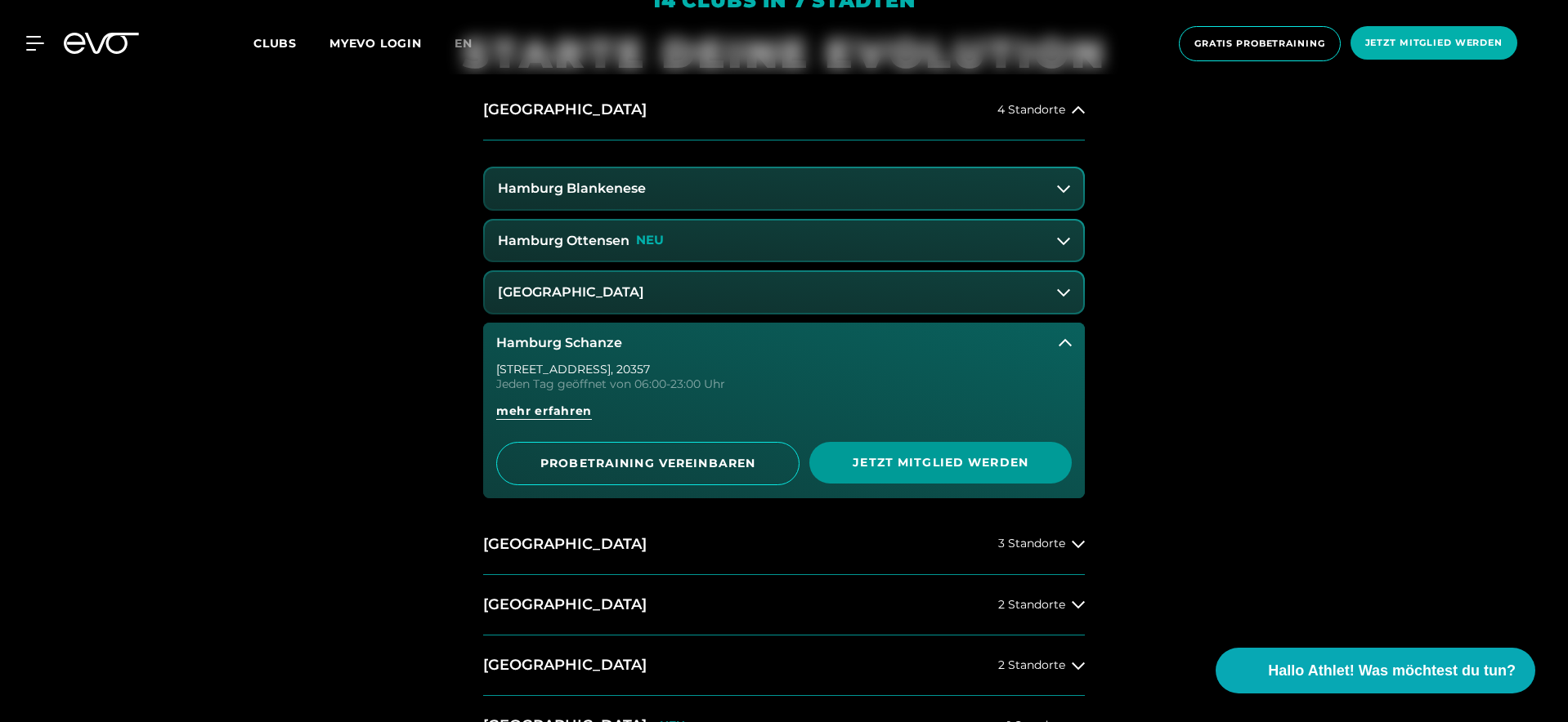
click at [868, 462] on span "Jetzt Mitglied werden" at bounding box center [940, 463] width 184 height 17
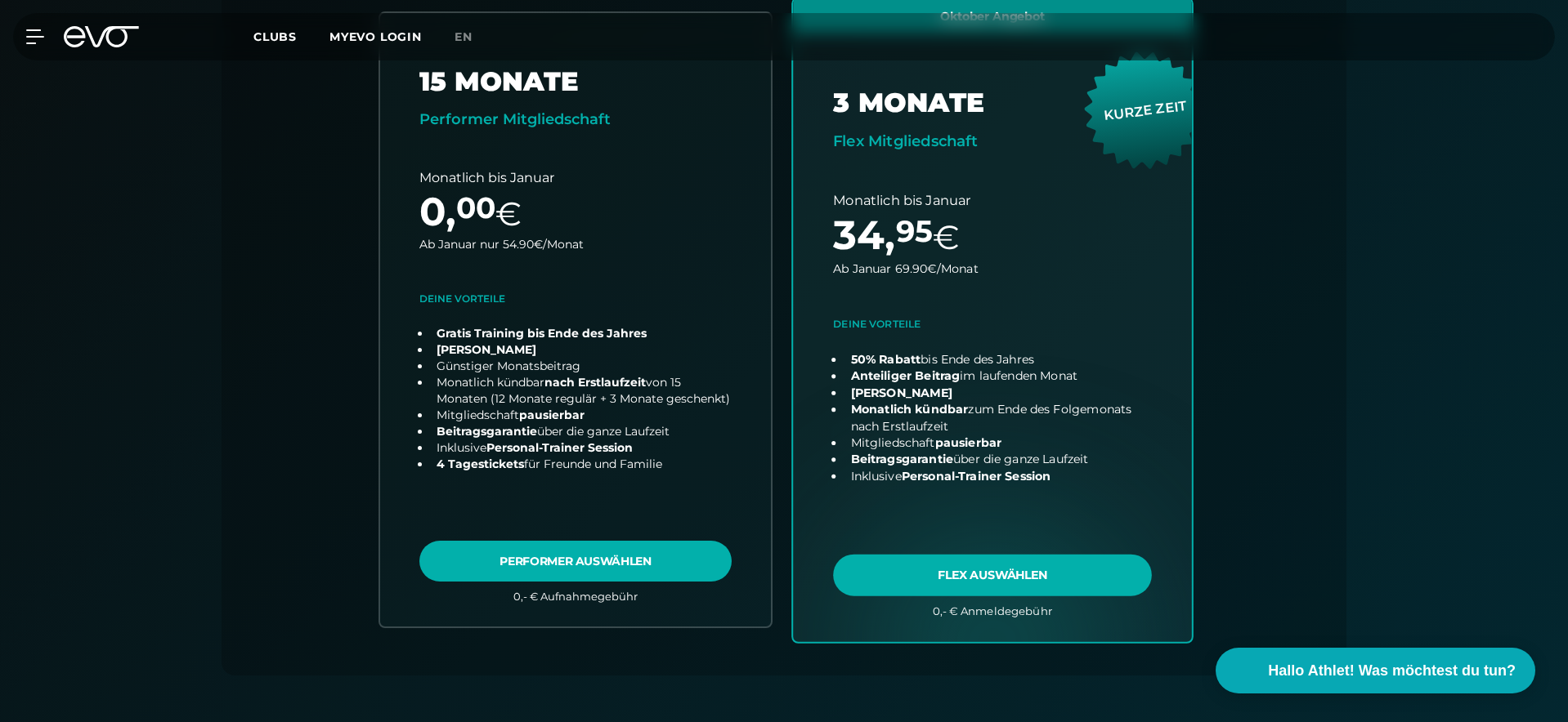
scroll to position [599, 0]
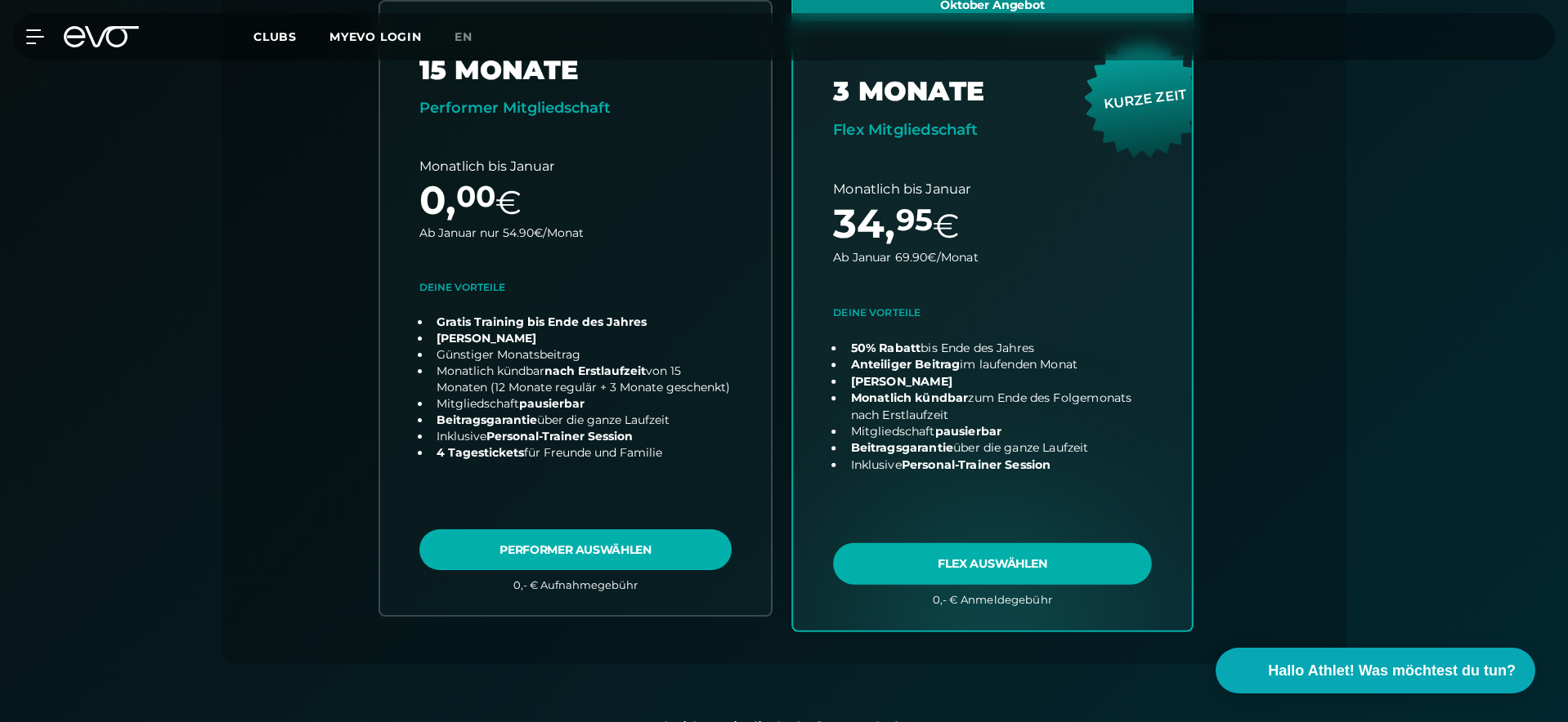
click at [951, 544] on link "choose plan" at bounding box center [992, 308] width 399 height 643
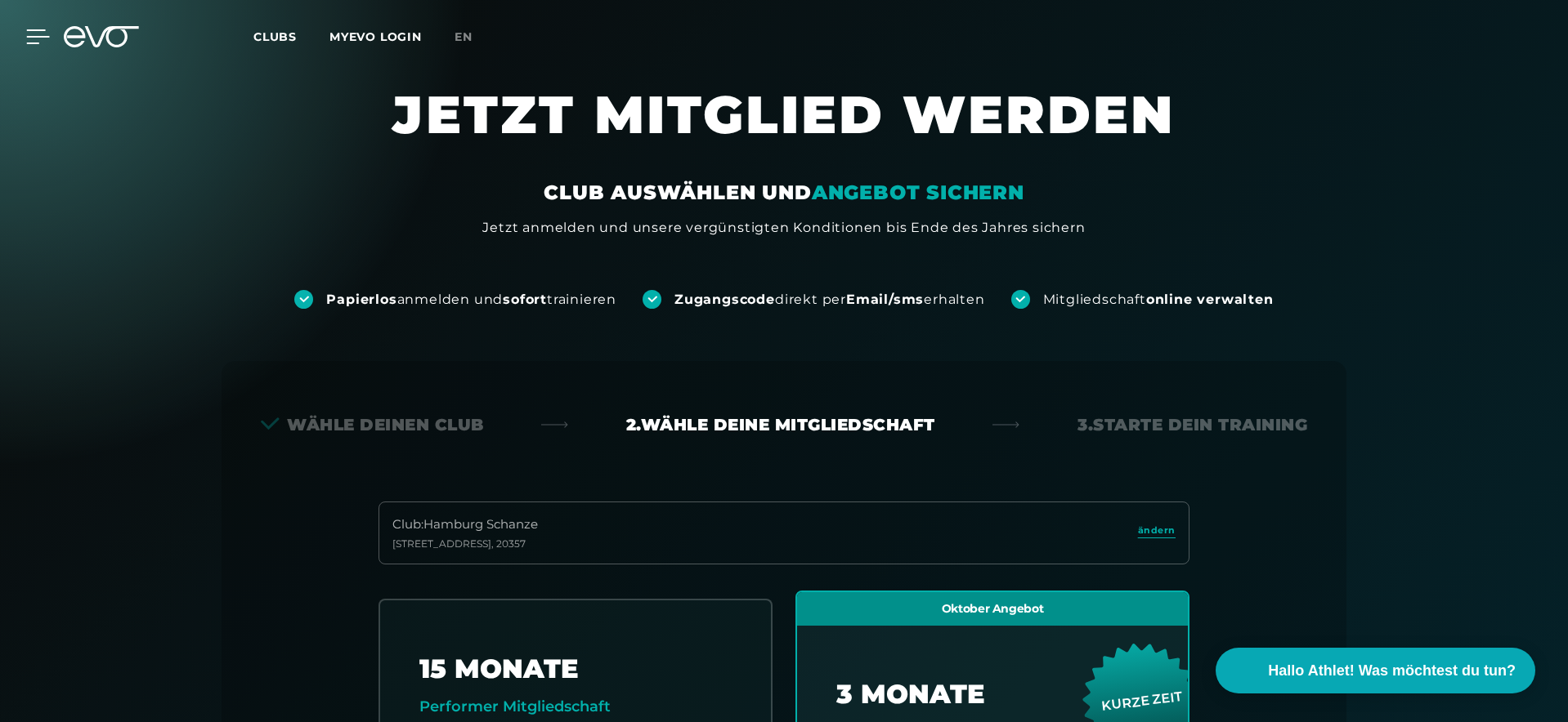
scroll to position [0, 0]
click at [28, 39] on icon at bounding box center [38, 37] width 23 height 15
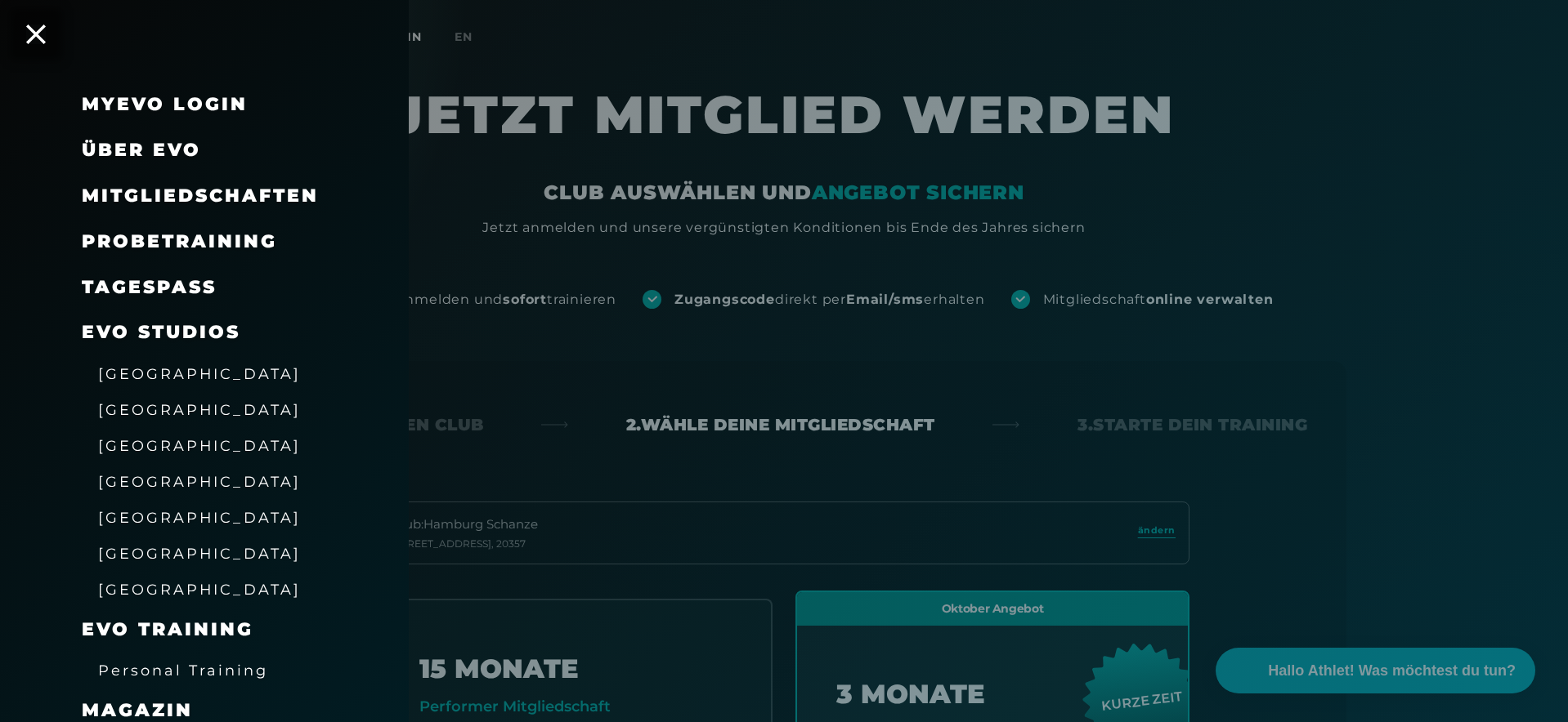
click at [217, 245] on span "Probetraining" at bounding box center [179, 240] width 195 height 22
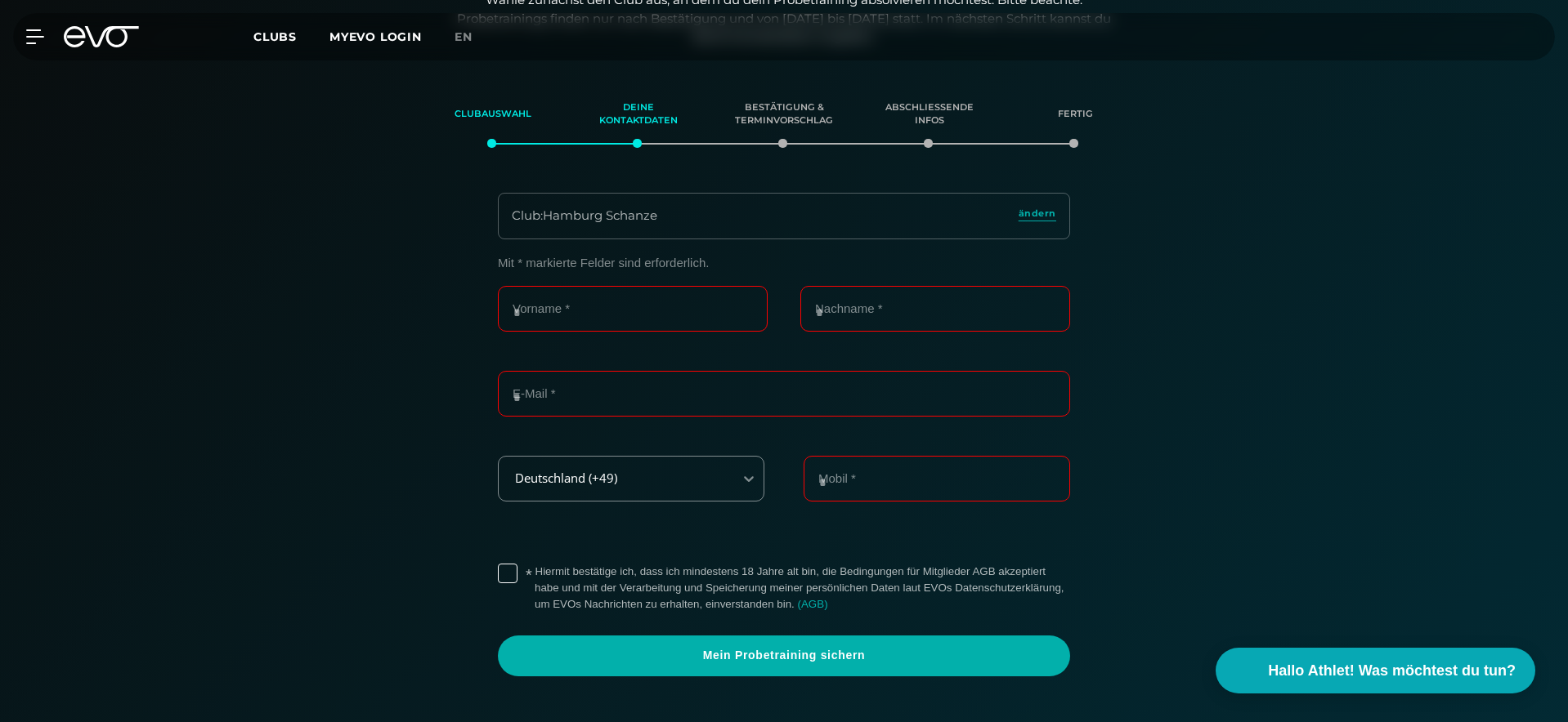
scroll to position [280, 0]
click at [1067, 222] on div "Club : Hamburg Schanze ändern" at bounding box center [784, 215] width 572 height 47
click at [1040, 217] on link "ändern" at bounding box center [1037, 215] width 38 height 19
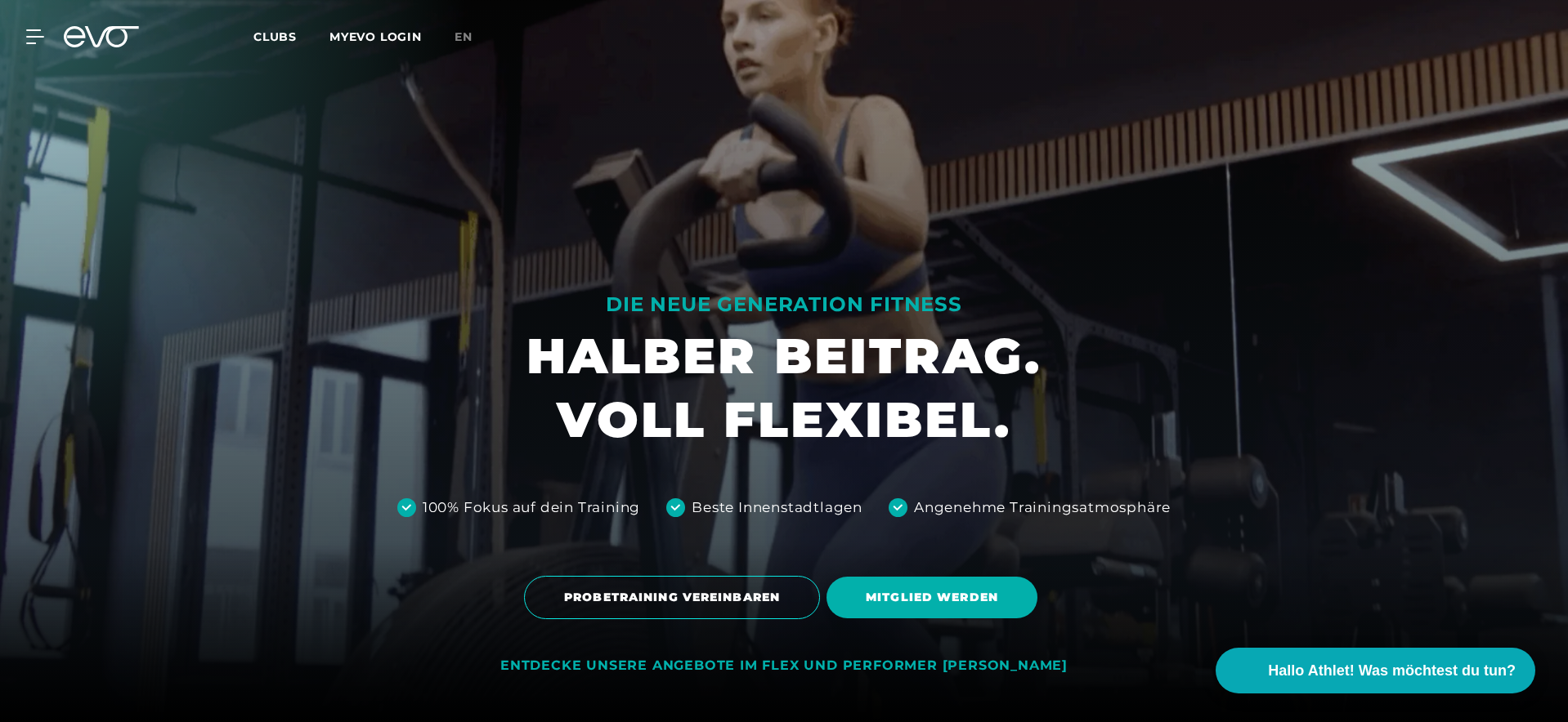
scroll to position [610, 0]
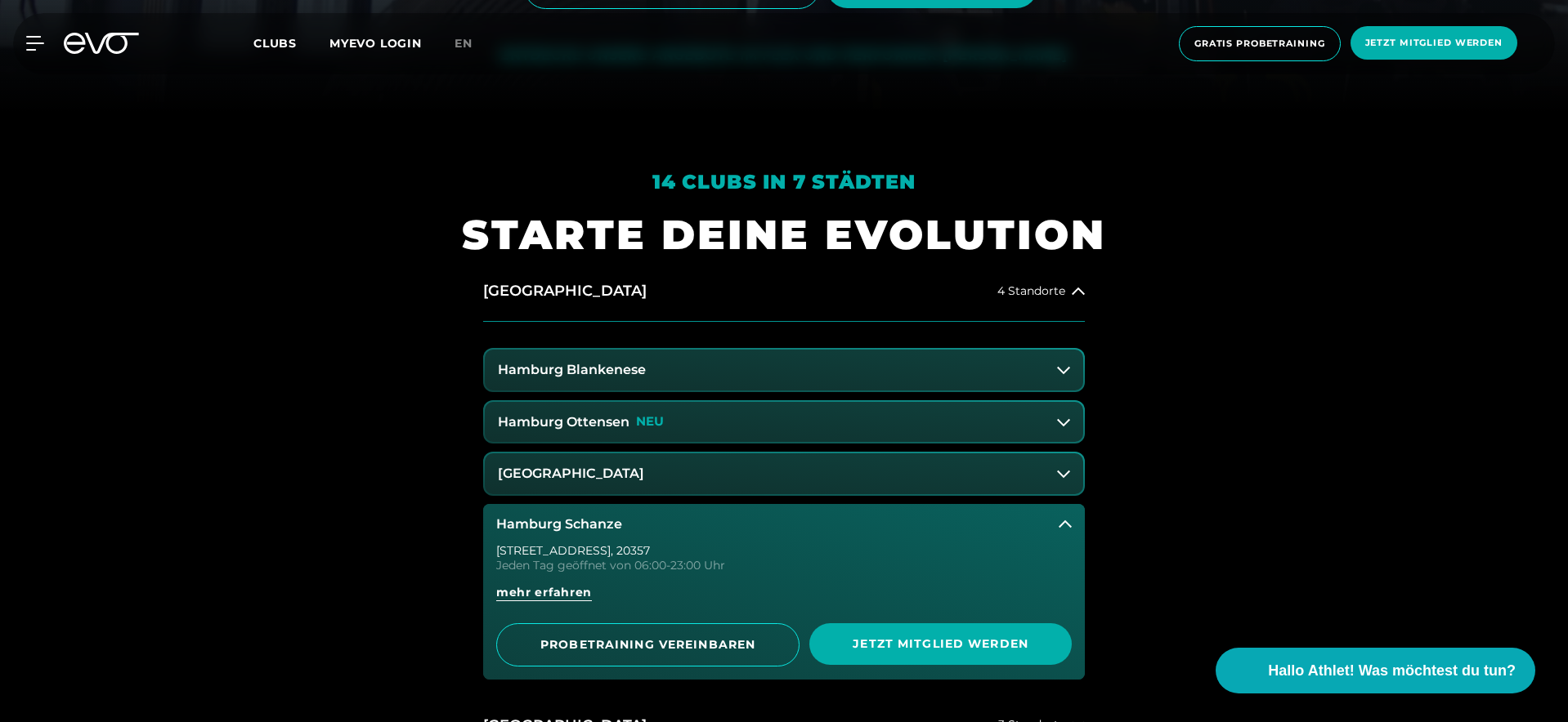
click at [682, 484] on button "[GEOGRAPHIC_DATA]" at bounding box center [784, 473] width 598 height 40
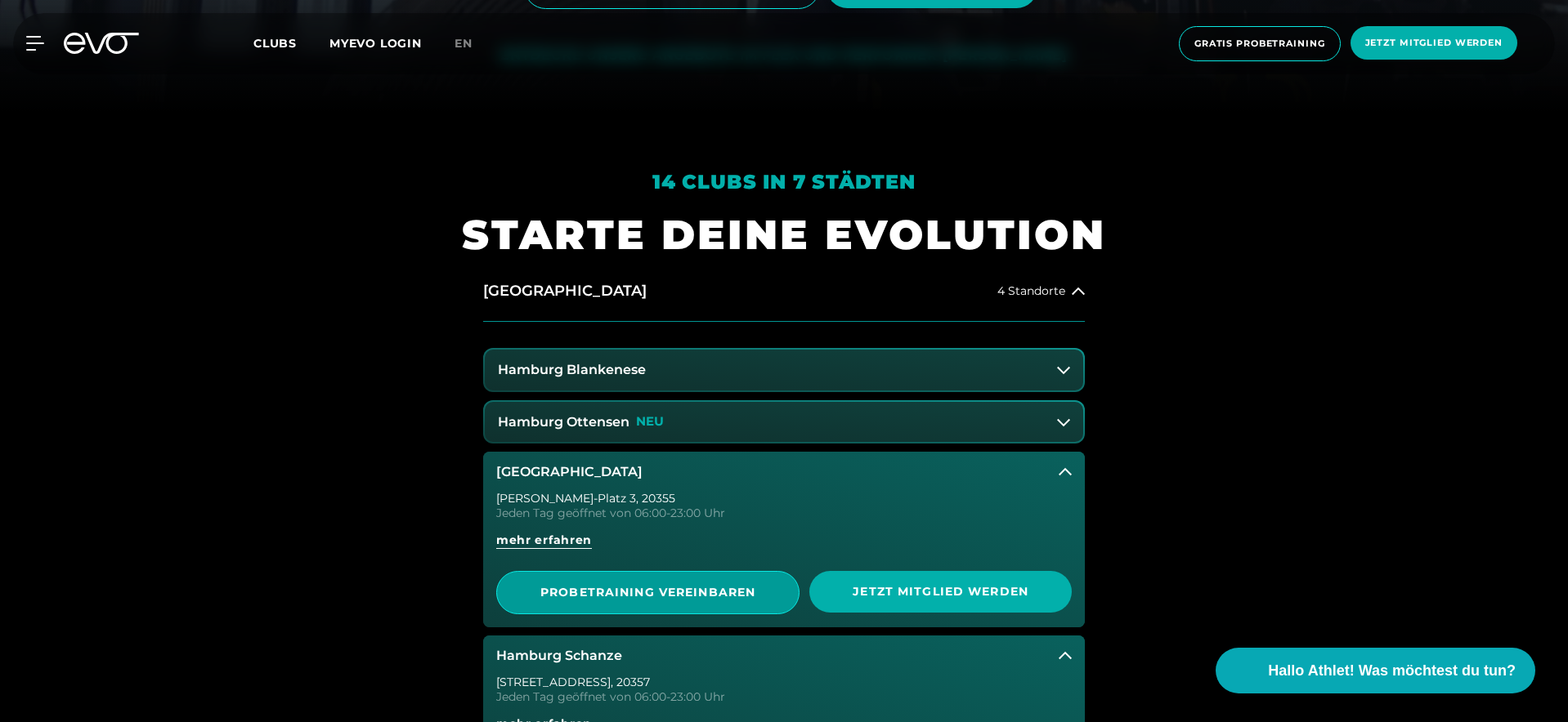
click at [702, 588] on span "PROBETRAINING VEREINBAREN" at bounding box center [648, 592] width 224 height 17
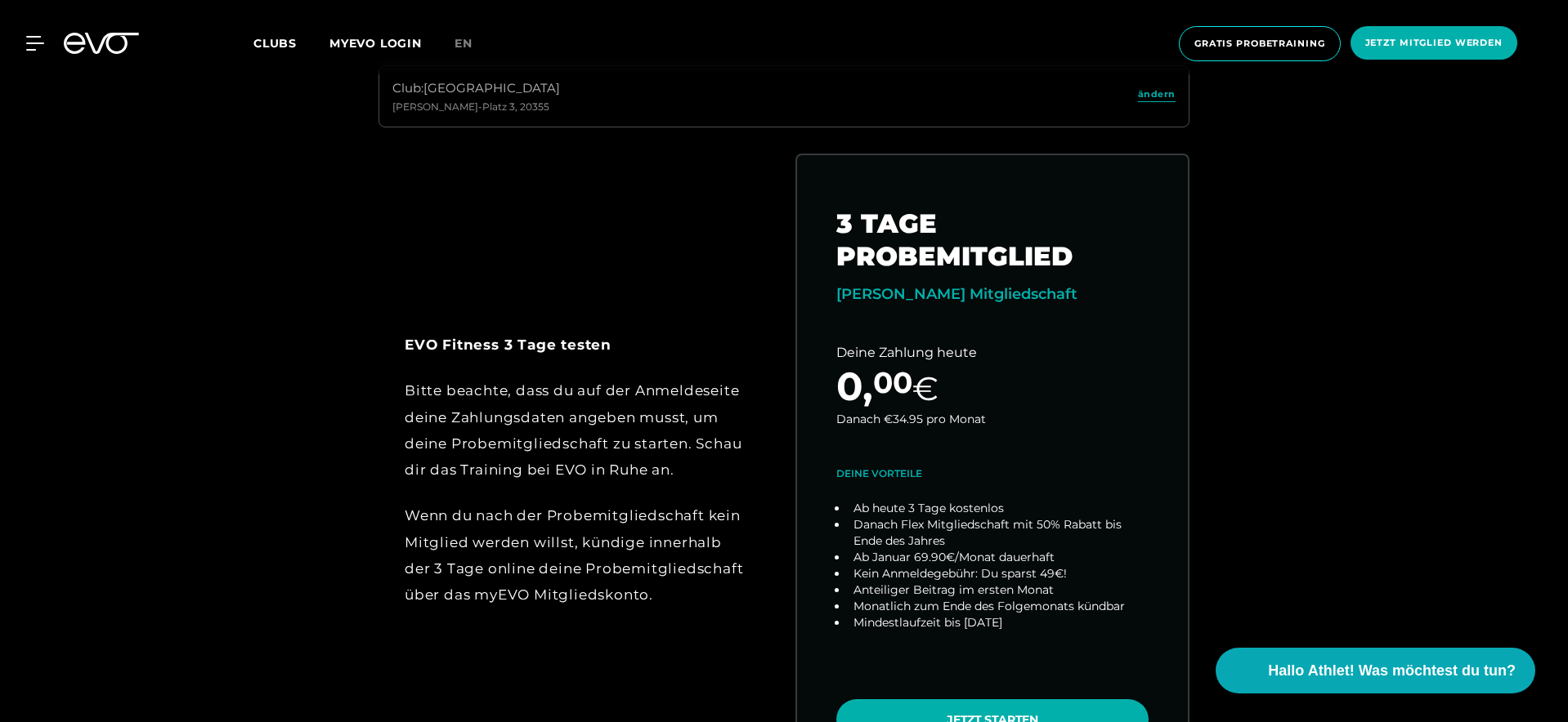
scroll to position [778, 0]
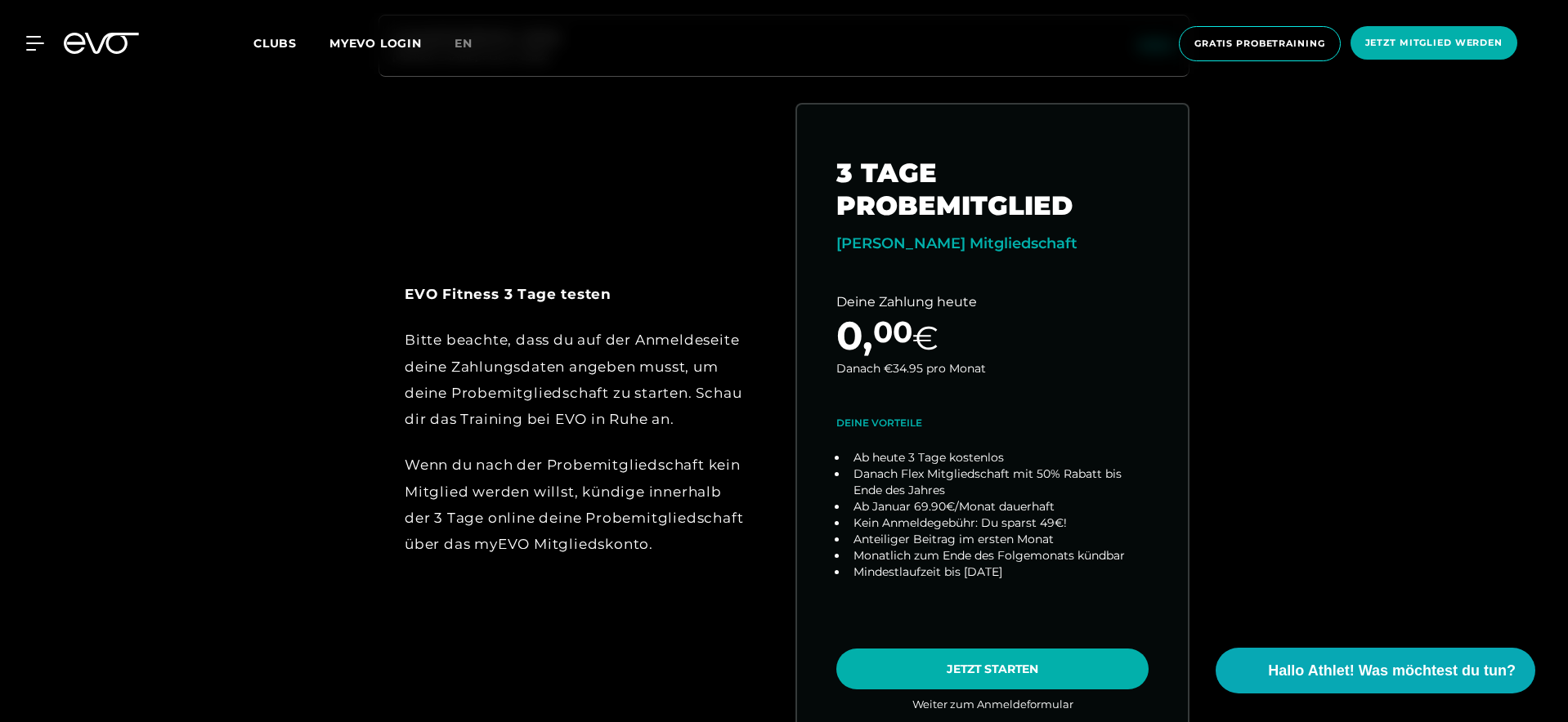
click at [474, 50] on link "en" at bounding box center [474, 44] width 38 height 19
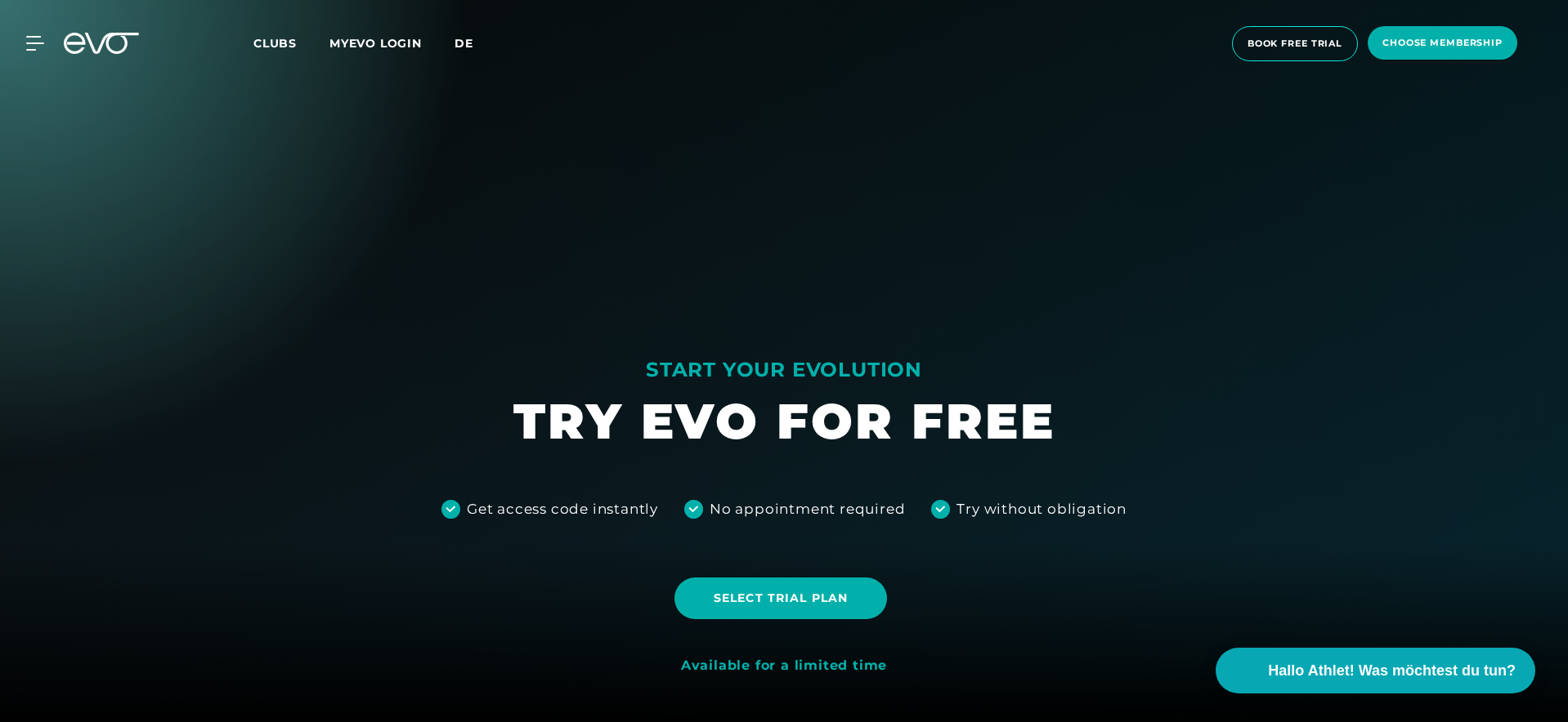
click at [459, 47] on span "de" at bounding box center [464, 43] width 19 height 15
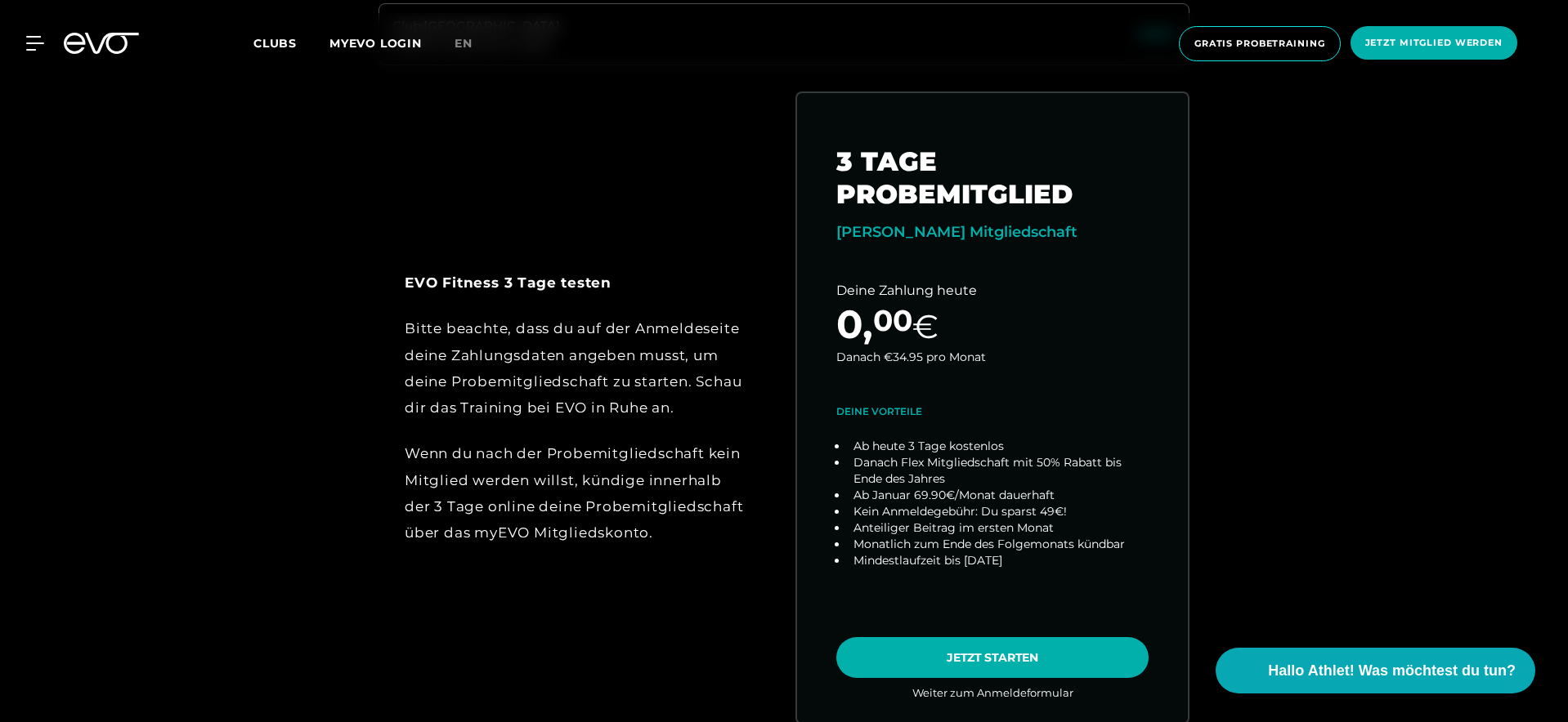
scroll to position [896, 0]
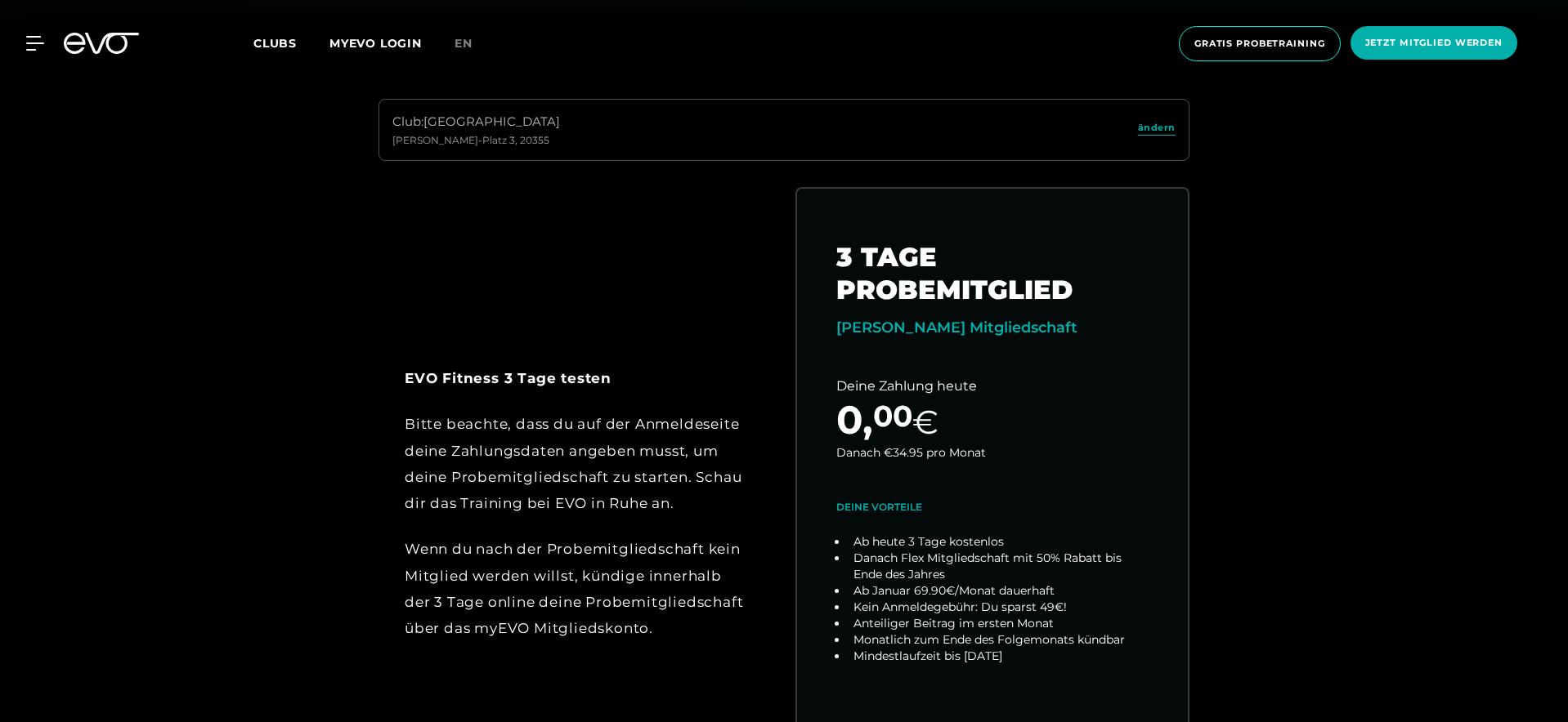
click at [468, 50] on span "en" at bounding box center [463, 43] width 18 height 15
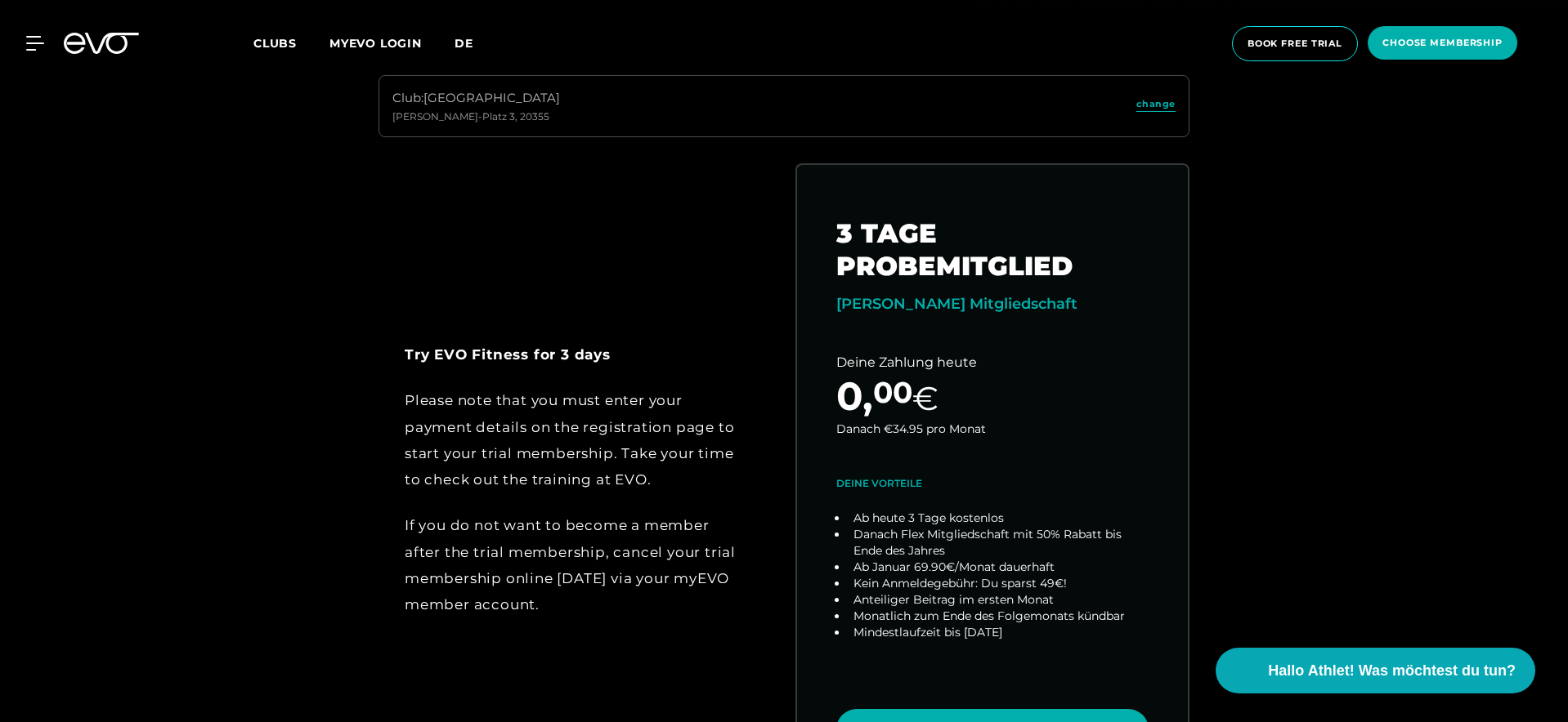
scroll to position [723, 0]
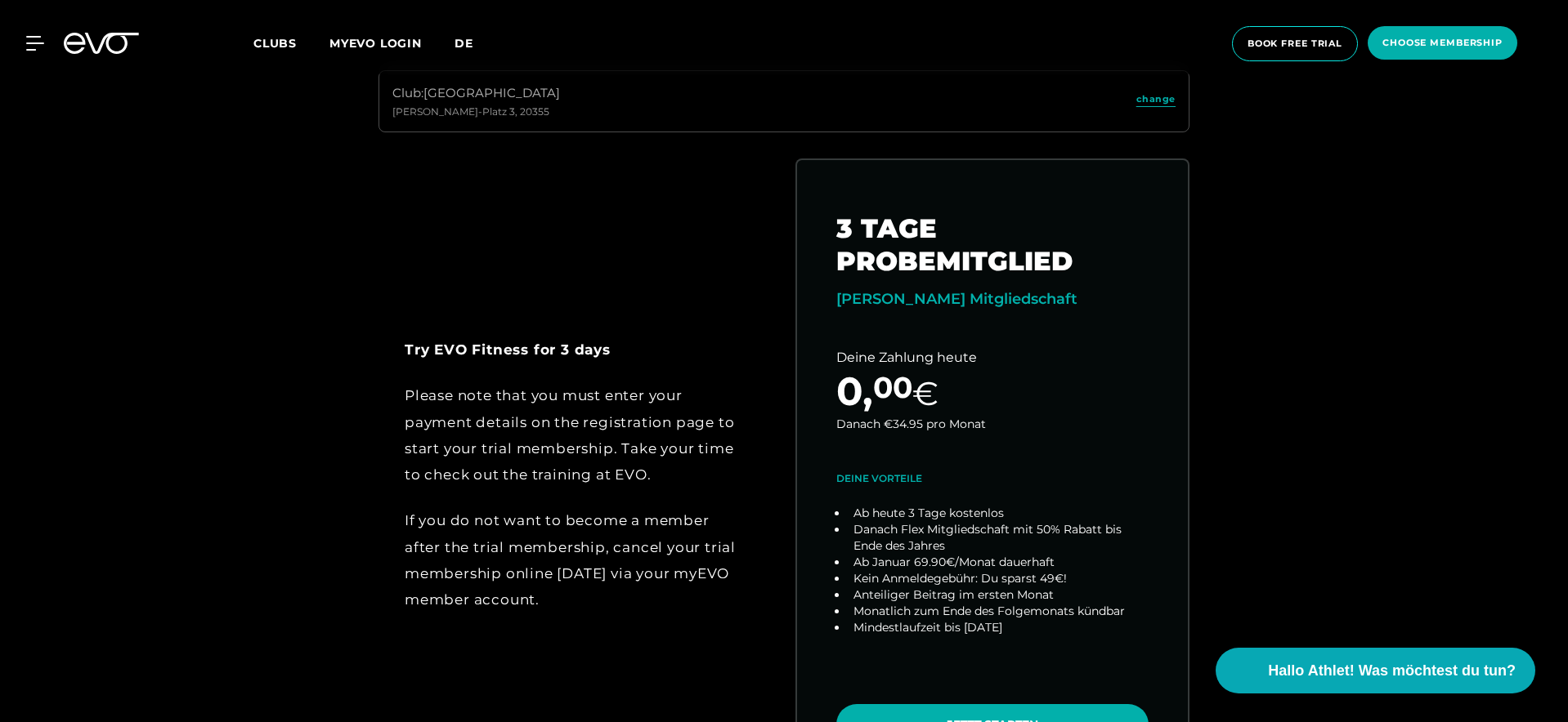
click at [468, 50] on span "de" at bounding box center [464, 43] width 19 height 15
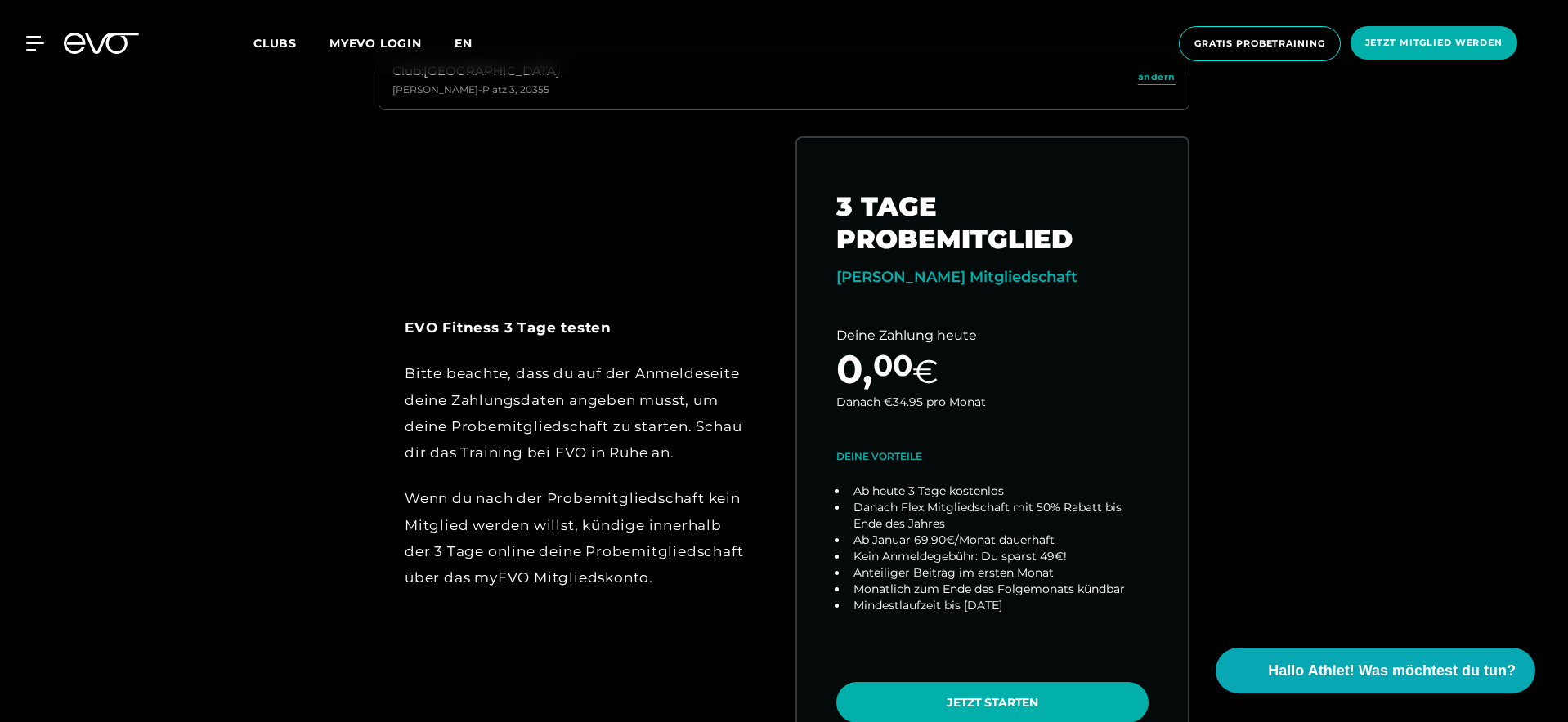
scroll to position [746, 0]
click at [35, 45] on icon at bounding box center [38, 43] width 23 height 15
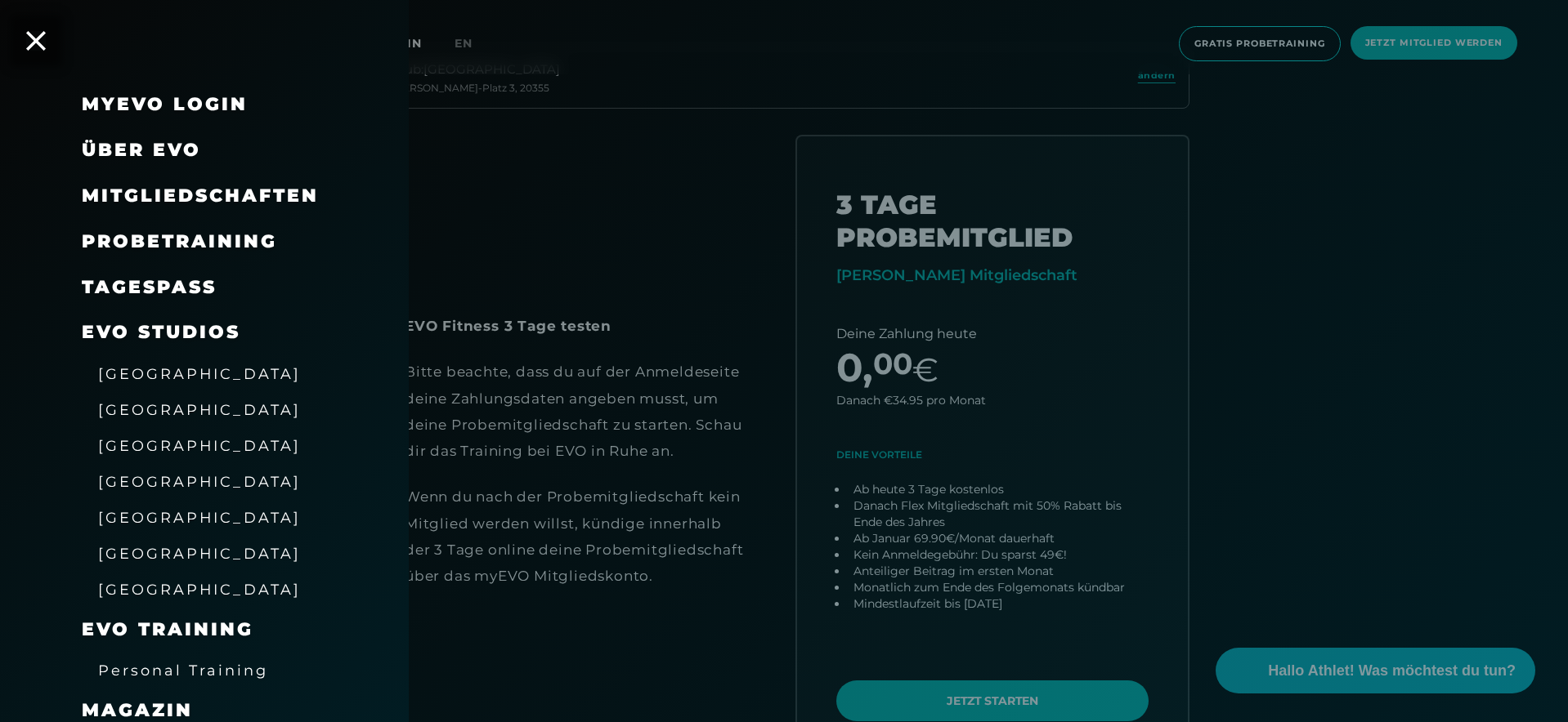
click at [149, 277] on link "TAGESPASS" at bounding box center [149, 286] width 135 height 22
click at [44, 38] on icon at bounding box center [36, 40] width 22 height 22
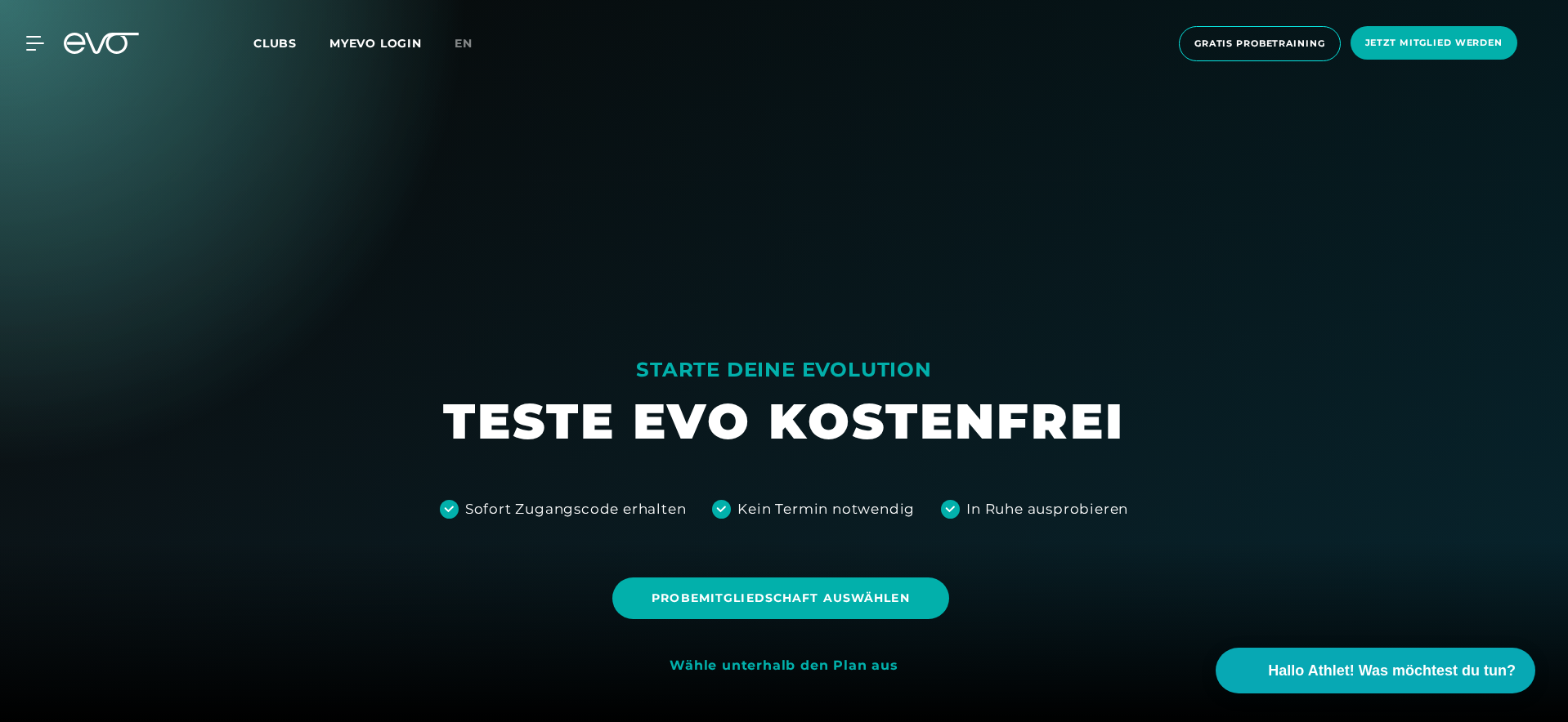
click at [137, 42] on icon at bounding box center [101, 43] width 75 height 22
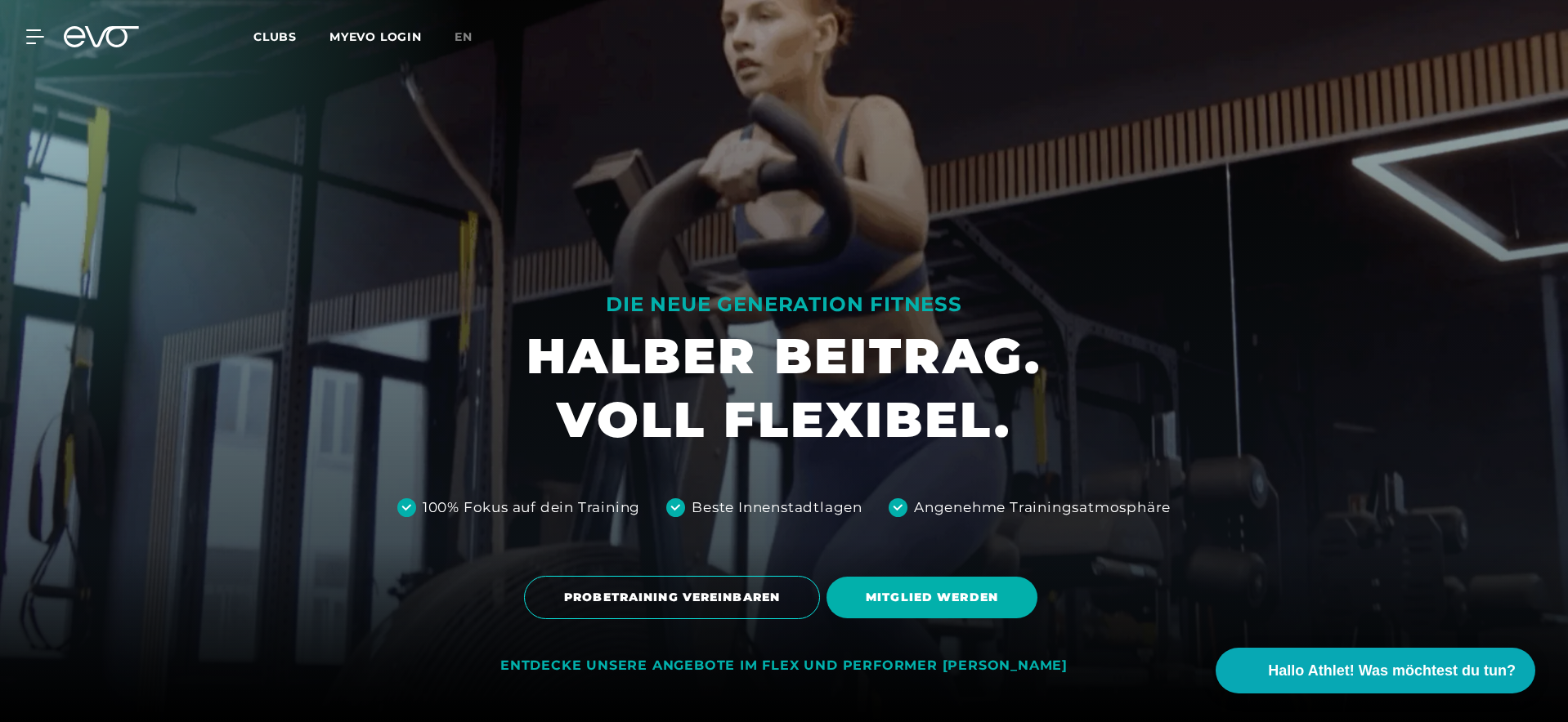
click at [120, 47] on icon at bounding box center [111, 37] width 54 height 22
click at [104, 36] on icon at bounding box center [101, 37] width 75 height 22
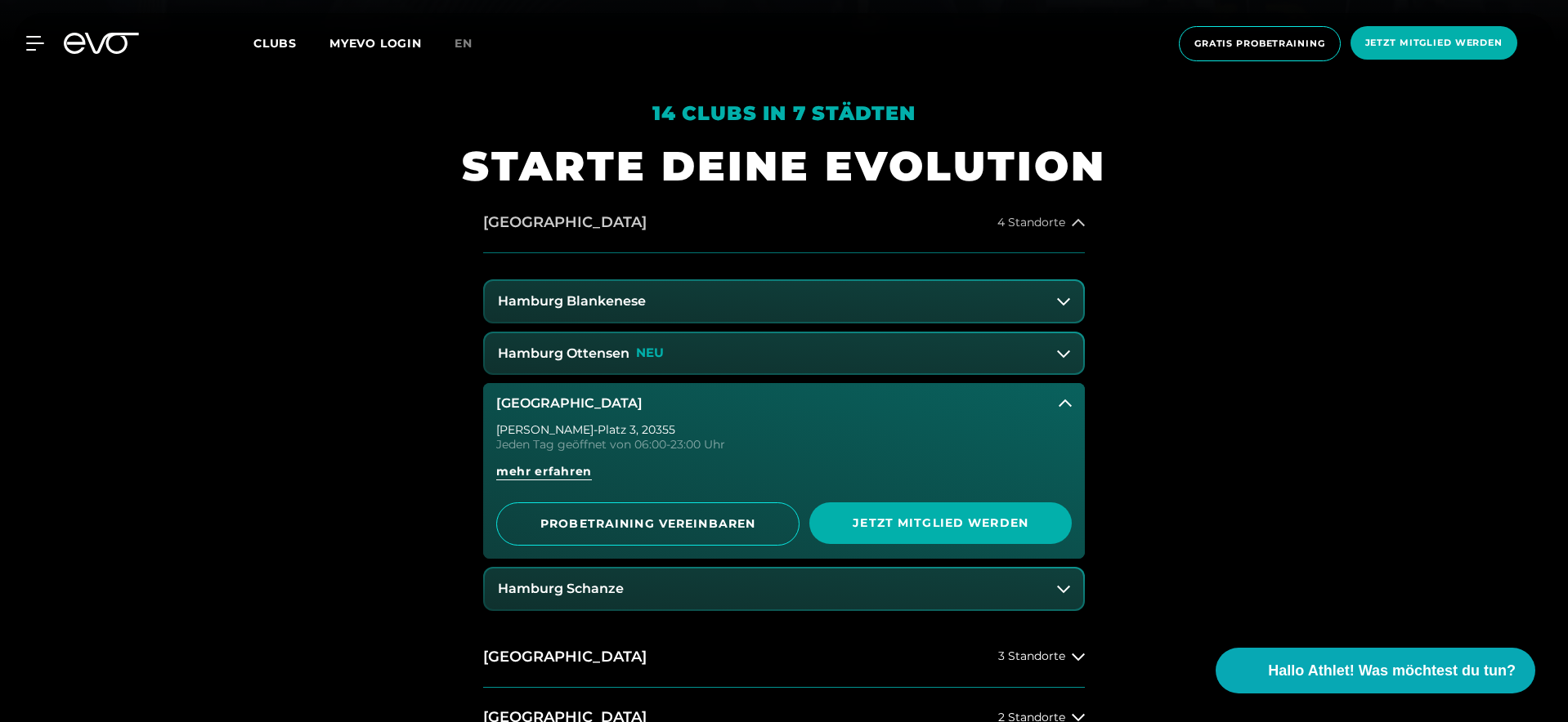
click at [576, 230] on button "Hamburg 4 Standorte" at bounding box center [784, 223] width 601 height 60
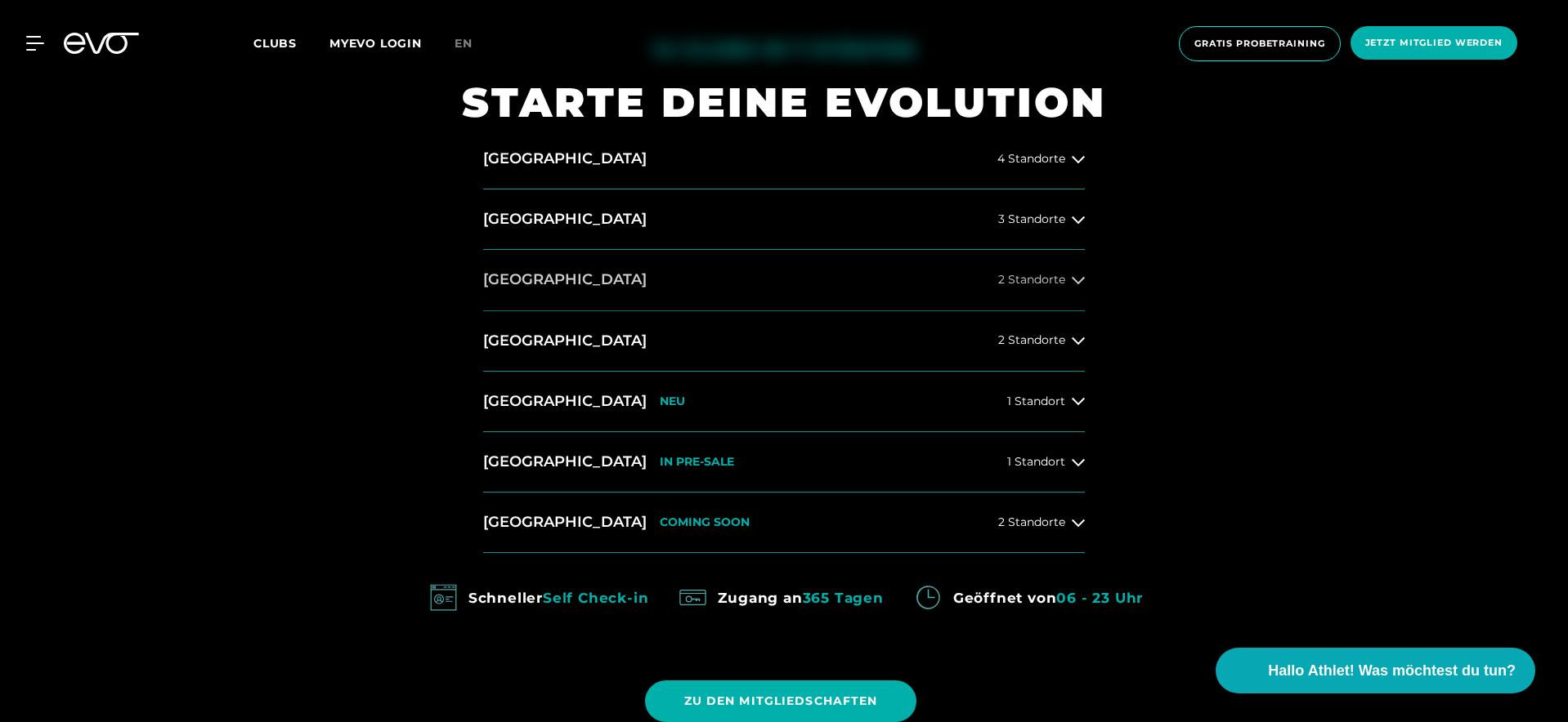
click at [592, 280] on button "Düsseldorf 2 Standorte" at bounding box center [784, 280] width 601 height 60
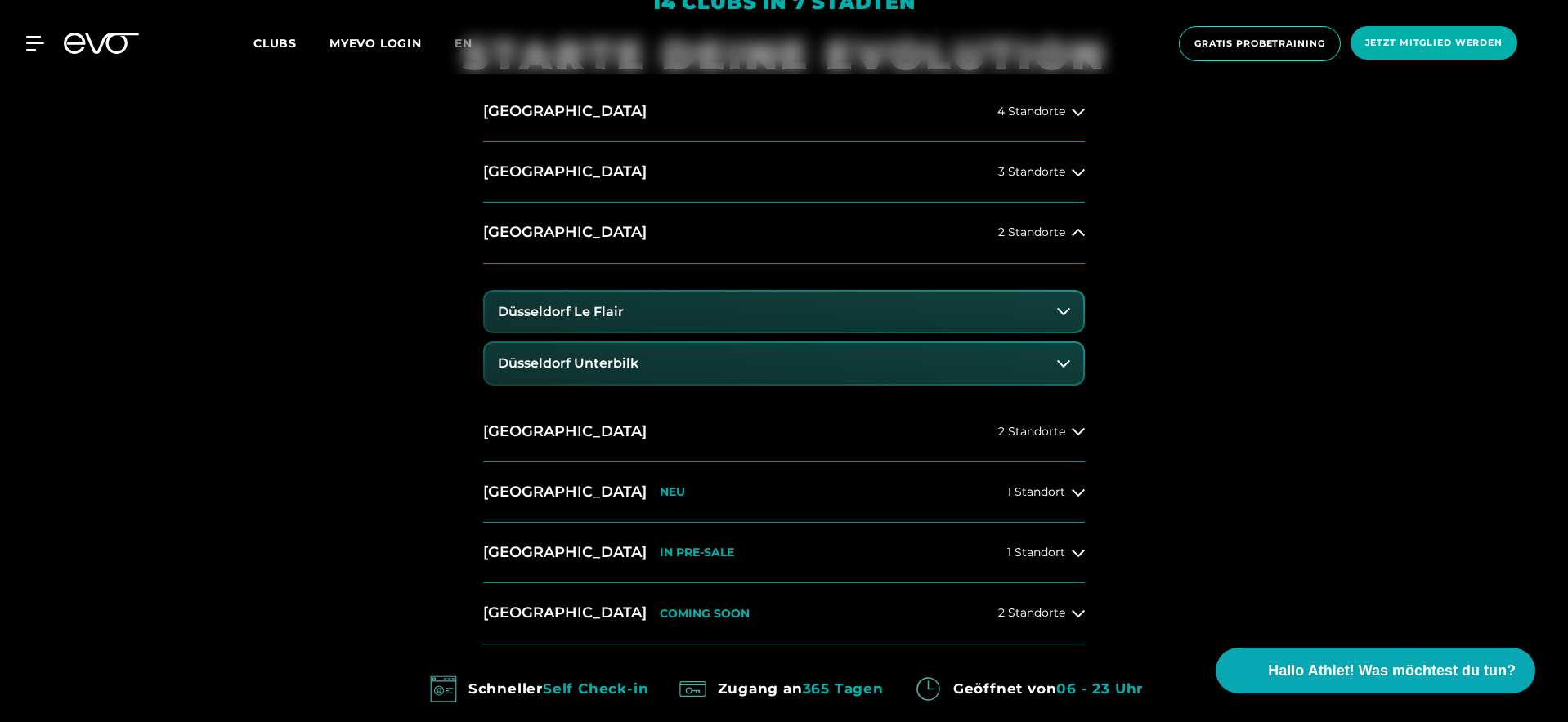
click at [609, 315] on h3 "Düsseldorf Le Flair" at bounding box center [561, 313] width 126 height 15
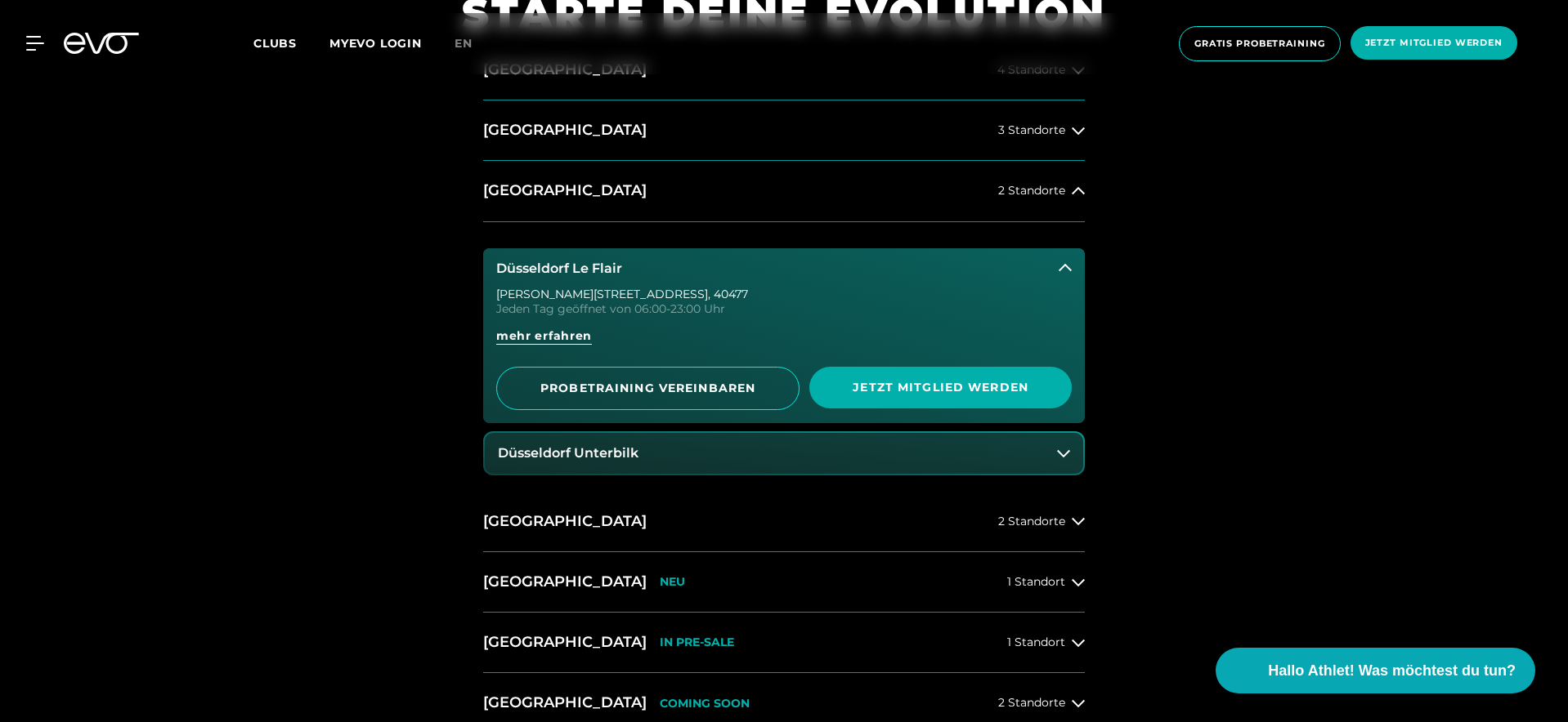
scroll to position [846, 0]
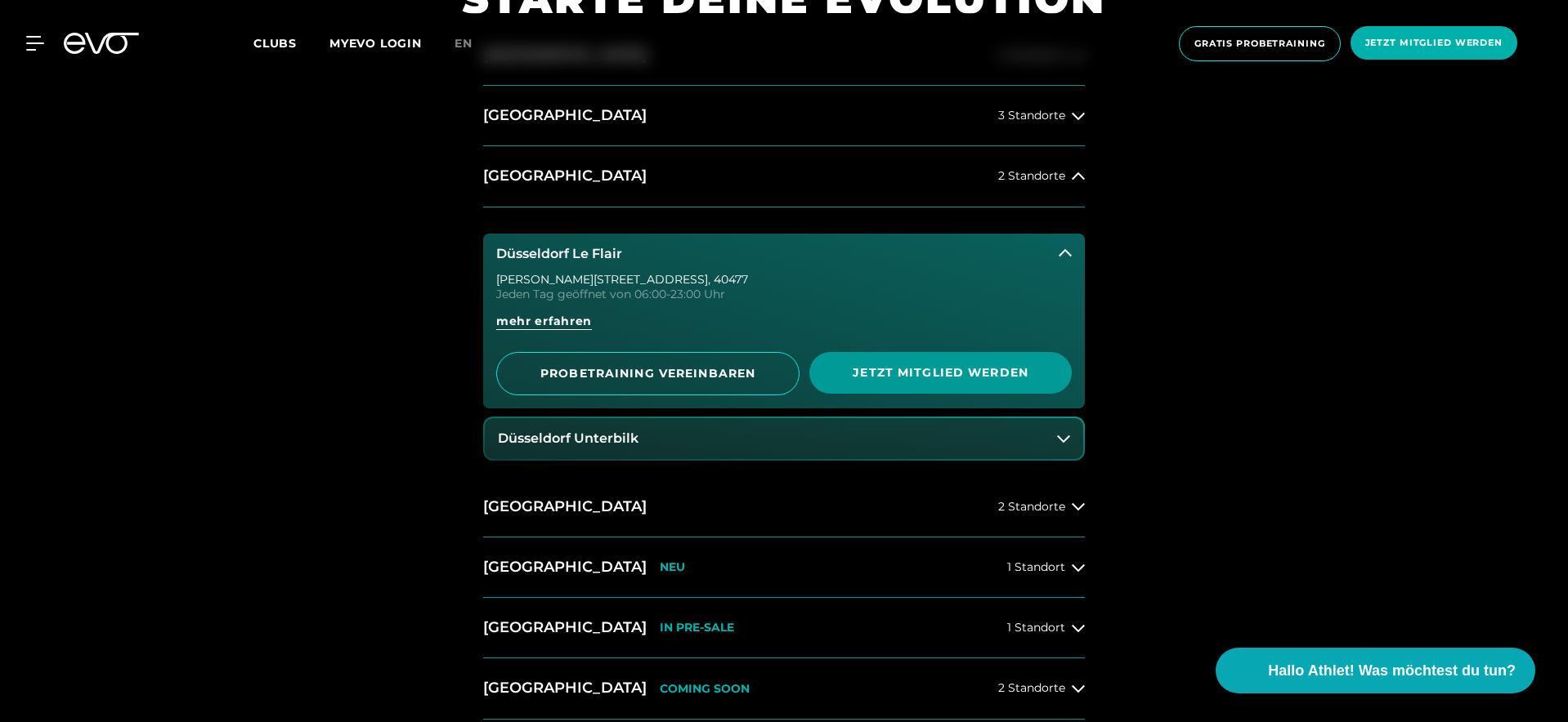
click at [939, 385] on span "Jetzt Mitglied werden" at bounding box center [939, 373] width 262 height 41
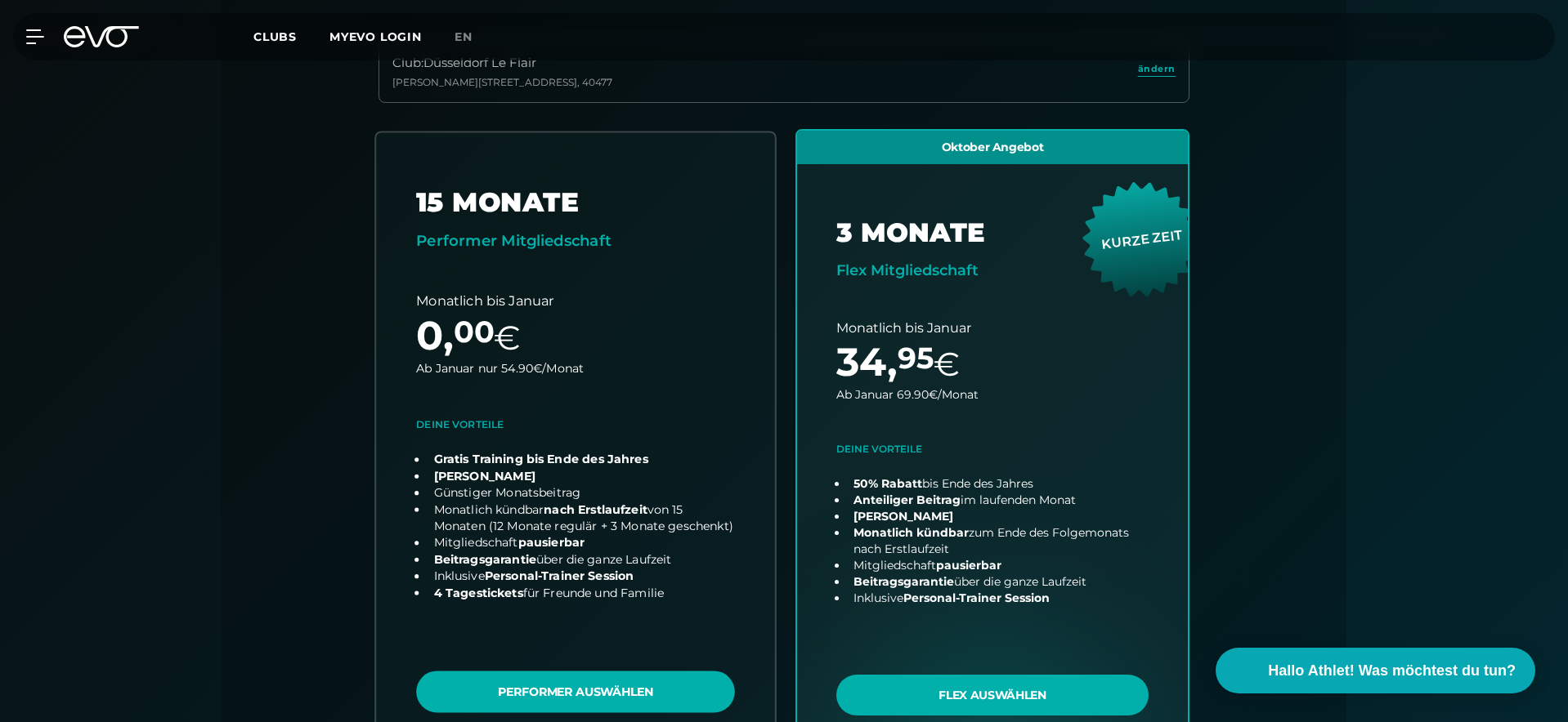
scroll to position [460, 0]
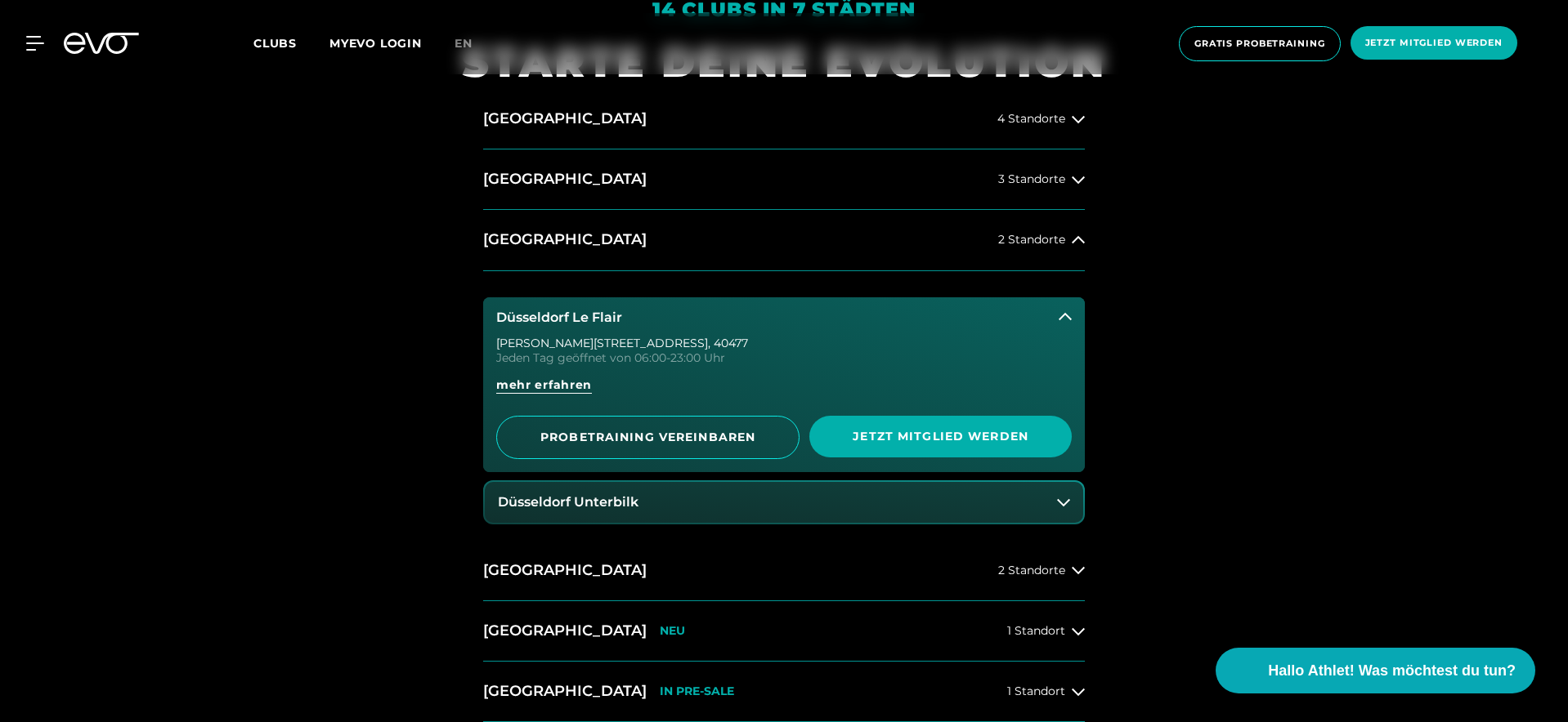
scroll to position [997, 0]
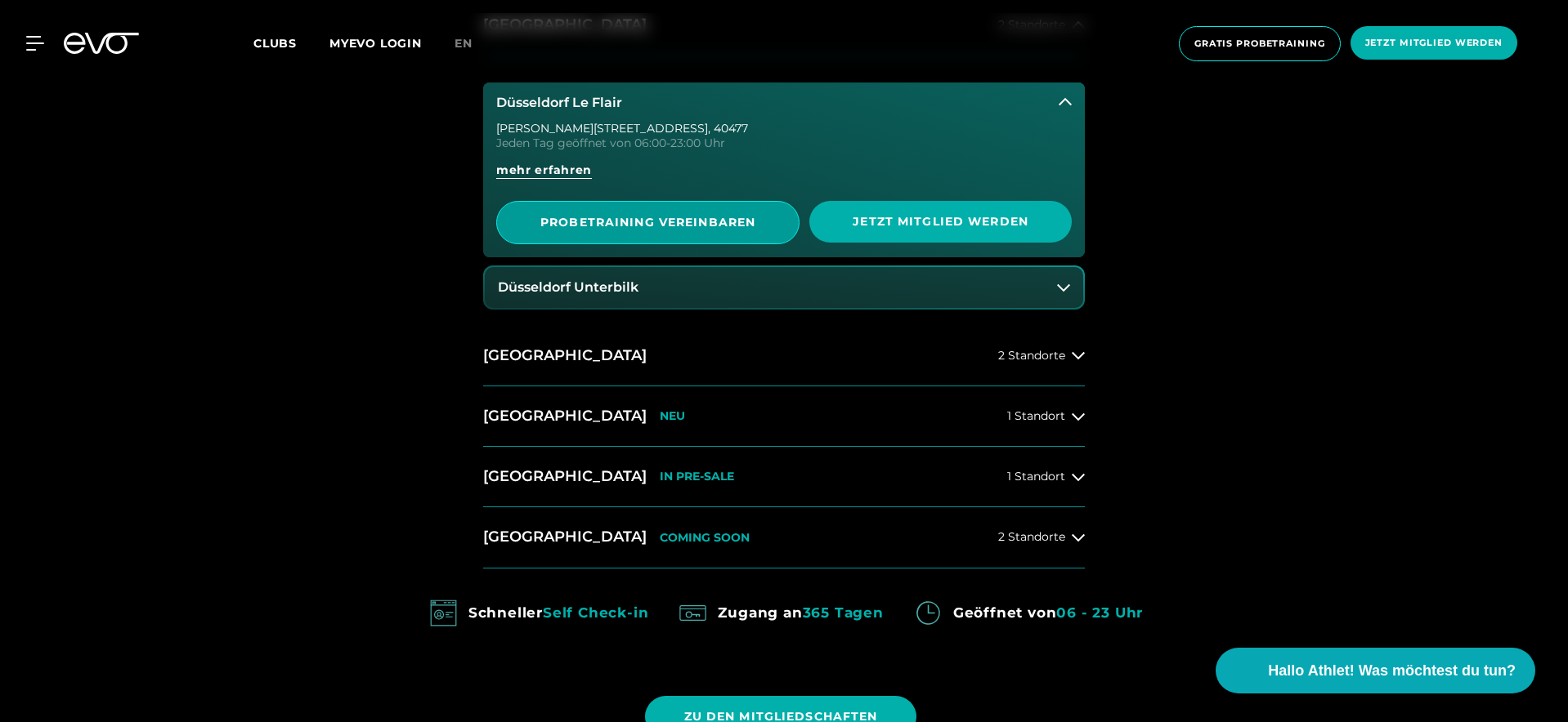
click at [666, 225] on span "PROBETRAINING VEREINBAREN" at bounding box center [648, 223] width 224 height 17
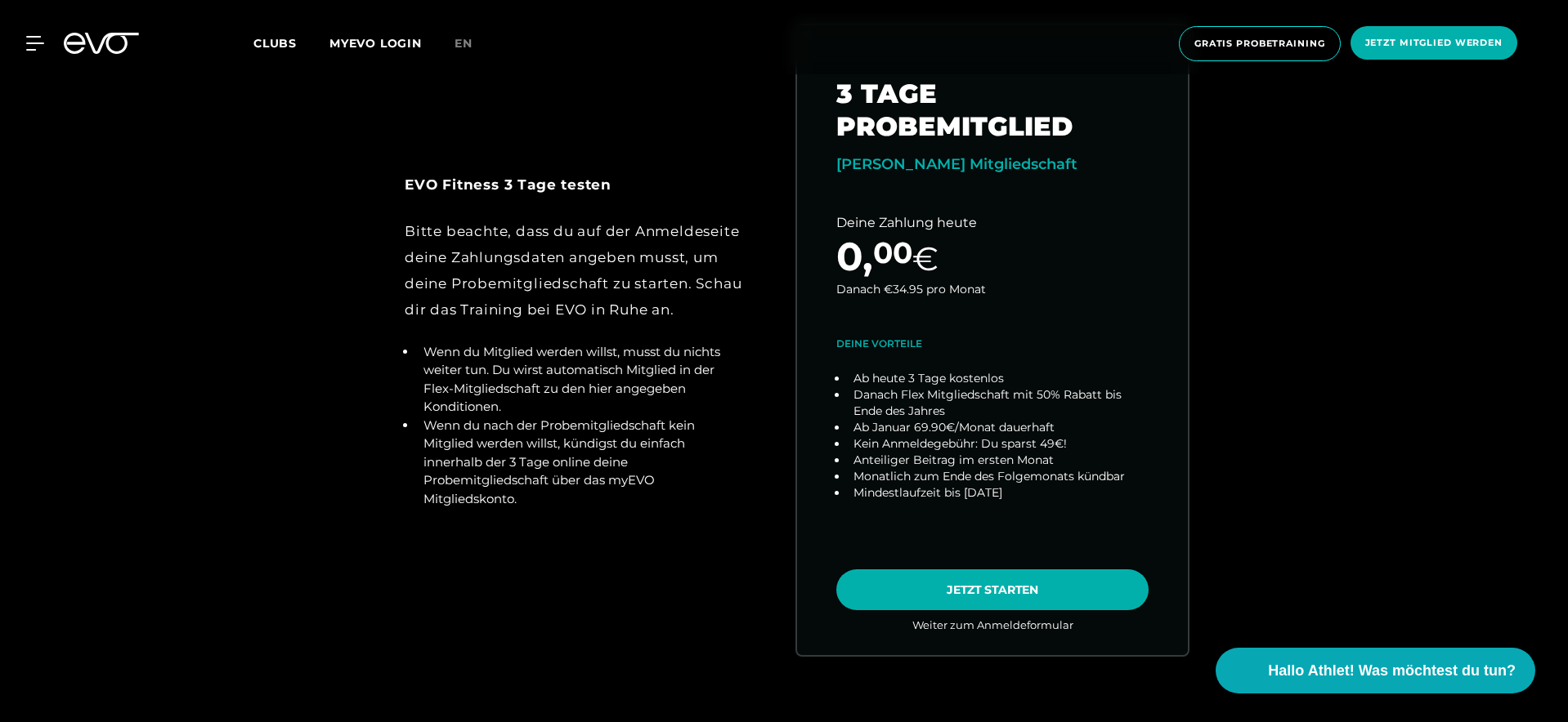
scroll to position [861, 0]
